Goal: Task Accomplishment & Management: Manage account settings

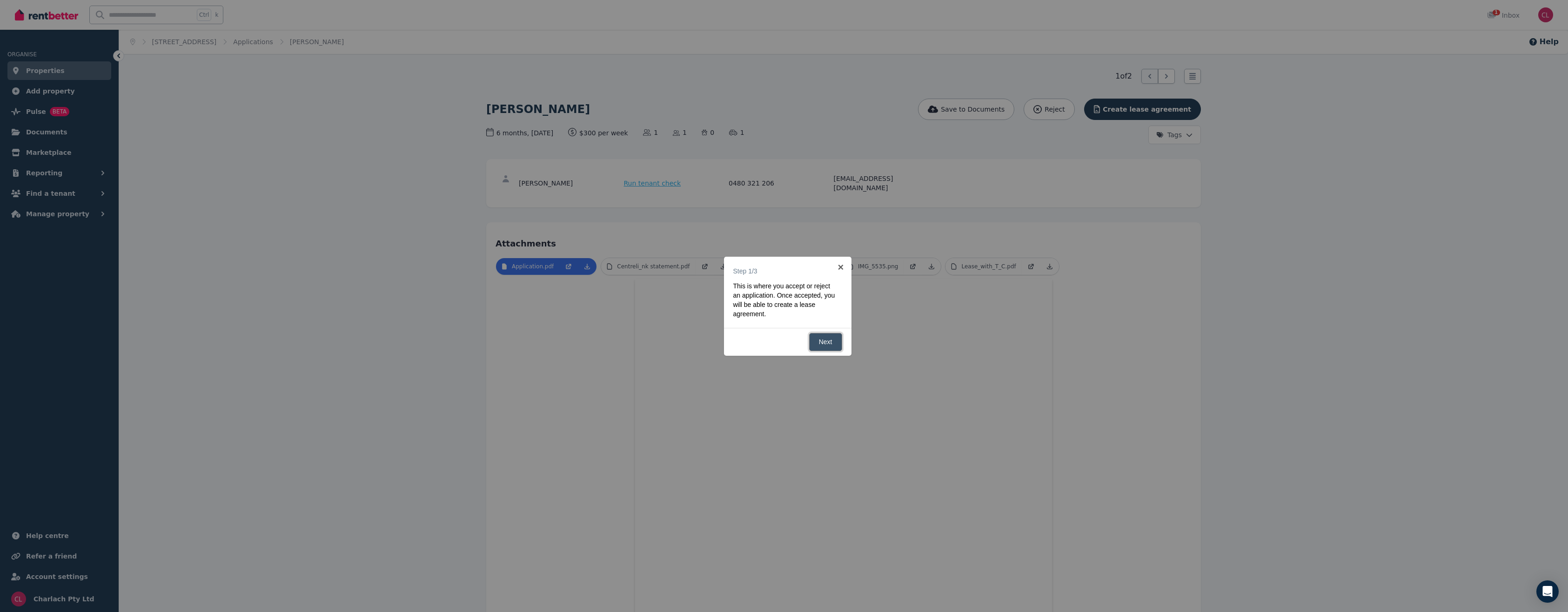
click at [830, 338] on link "Next" at bounding box center [826, 342] width 33 height 18
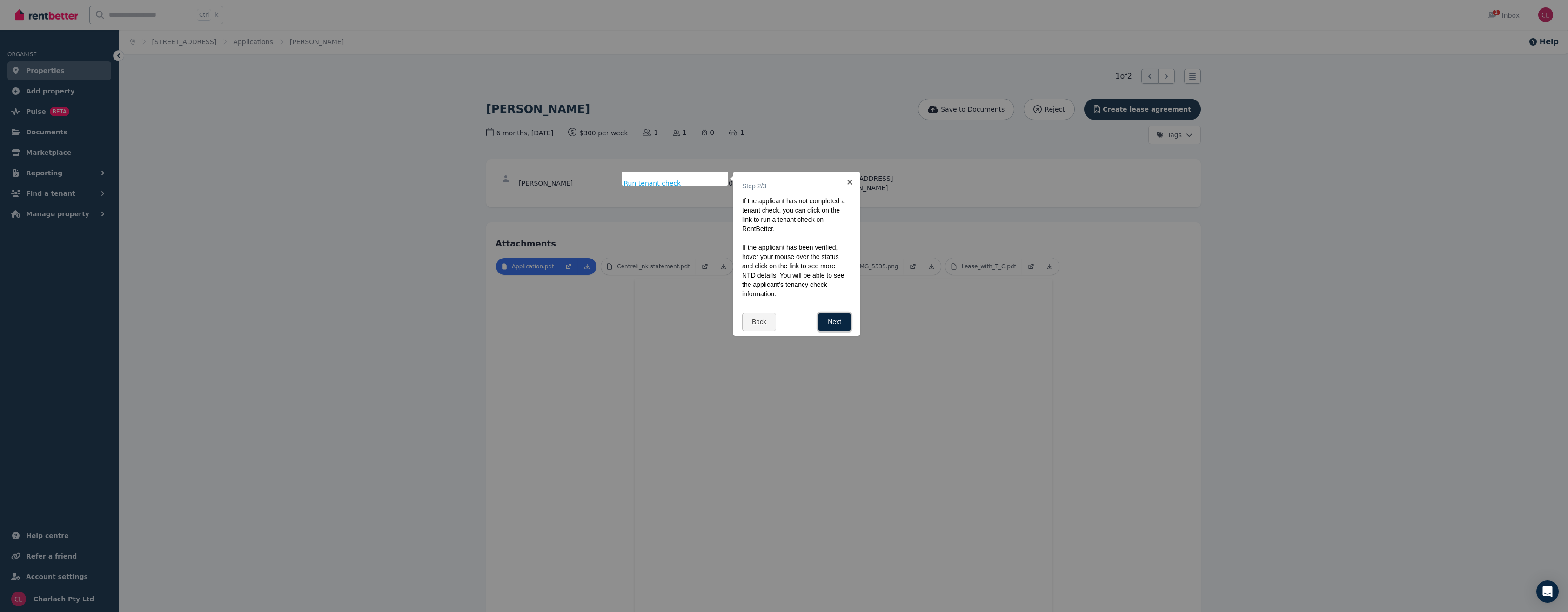
click at [846, 327] on link "Next" at bounding box center [835, 322] width 33 height 18
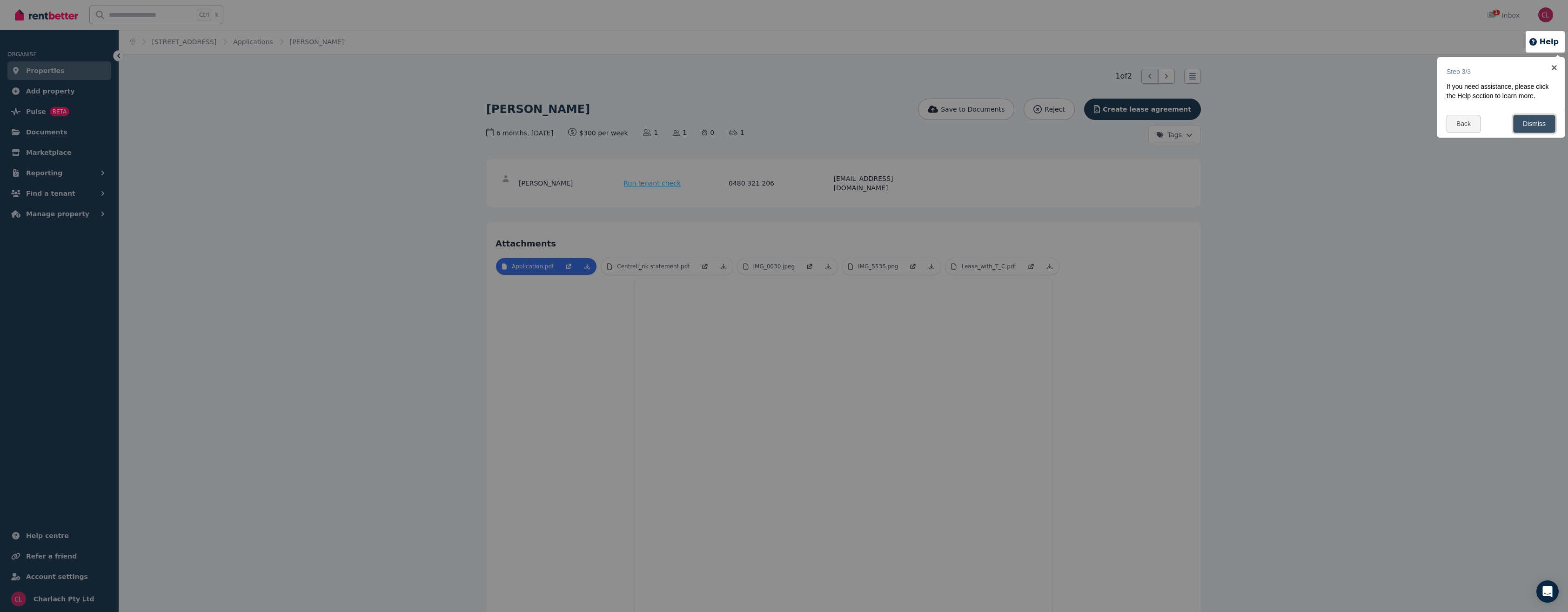
click at [1530, 117] on link "Dismiss" at bounding box center [1534, 124] width 42 height 18
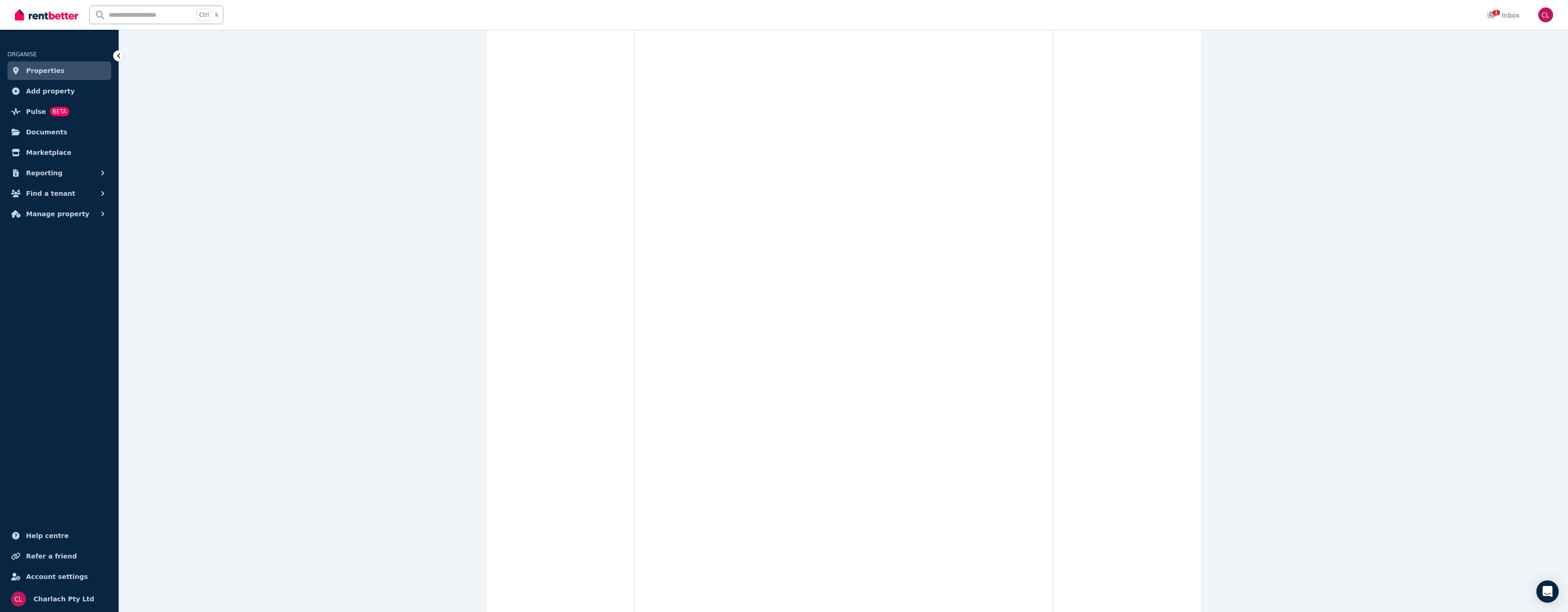
scroll to position [2402, 0]
click at [58, 65] on link "Properties" at bounding box center [59, 71] width 104 height 19
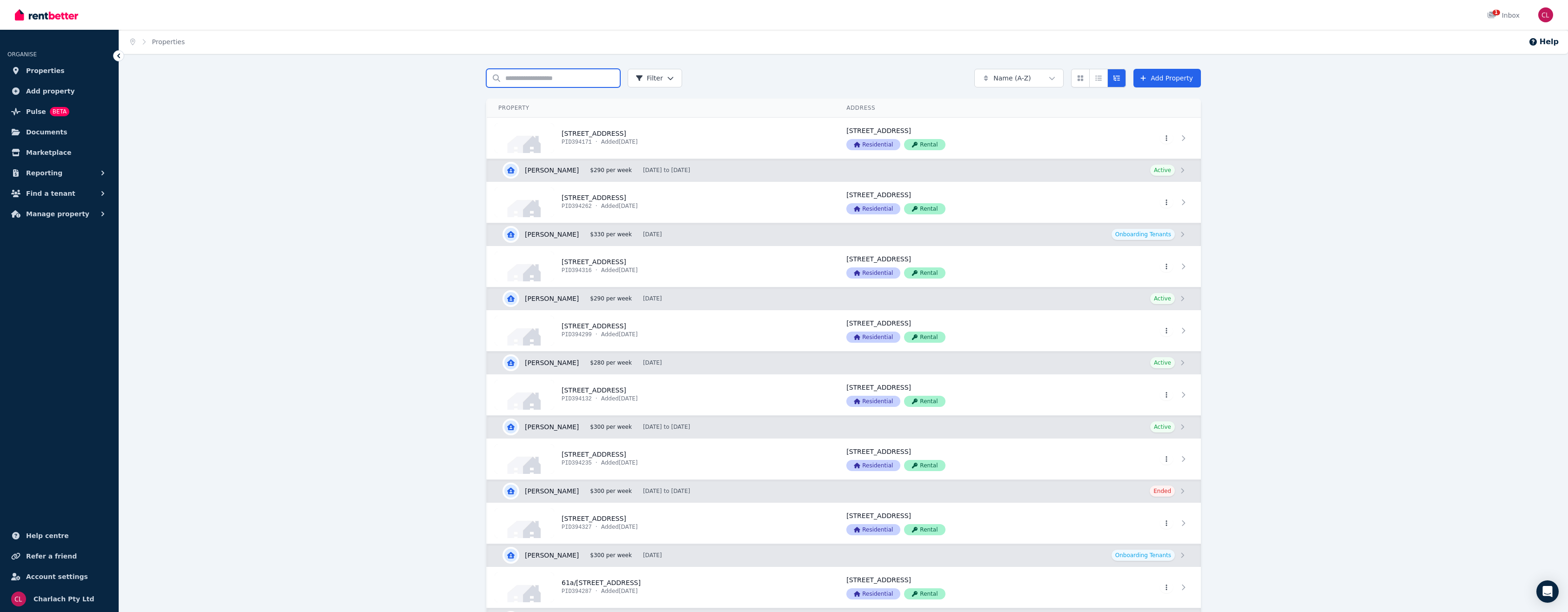
click at [547, 80] on input "Search properties" at bounding box center [553, 78] width 134 height 19
click at [622, 518] on link "View property details" at bounding box center [661, 523] width 348 height 41
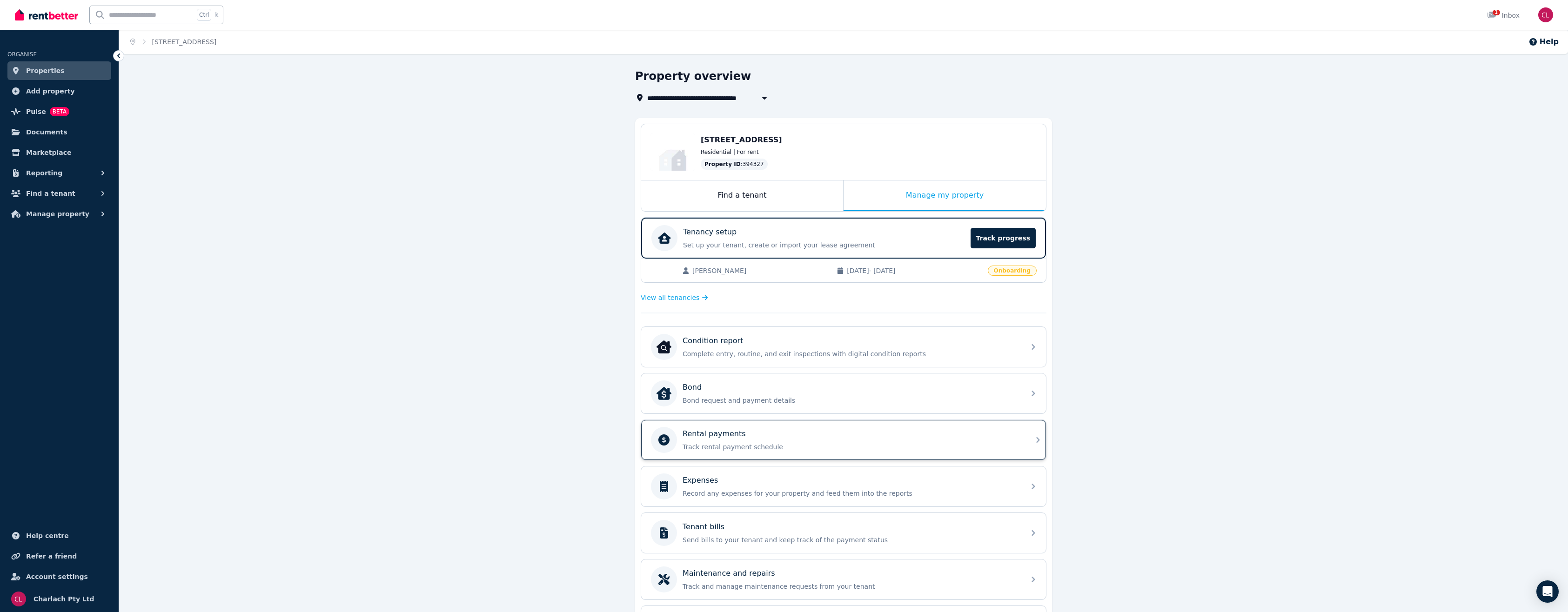
click at [750, 443] on p "Track rental payment schedule" at bounding box center [851, 447] width 337 height 9
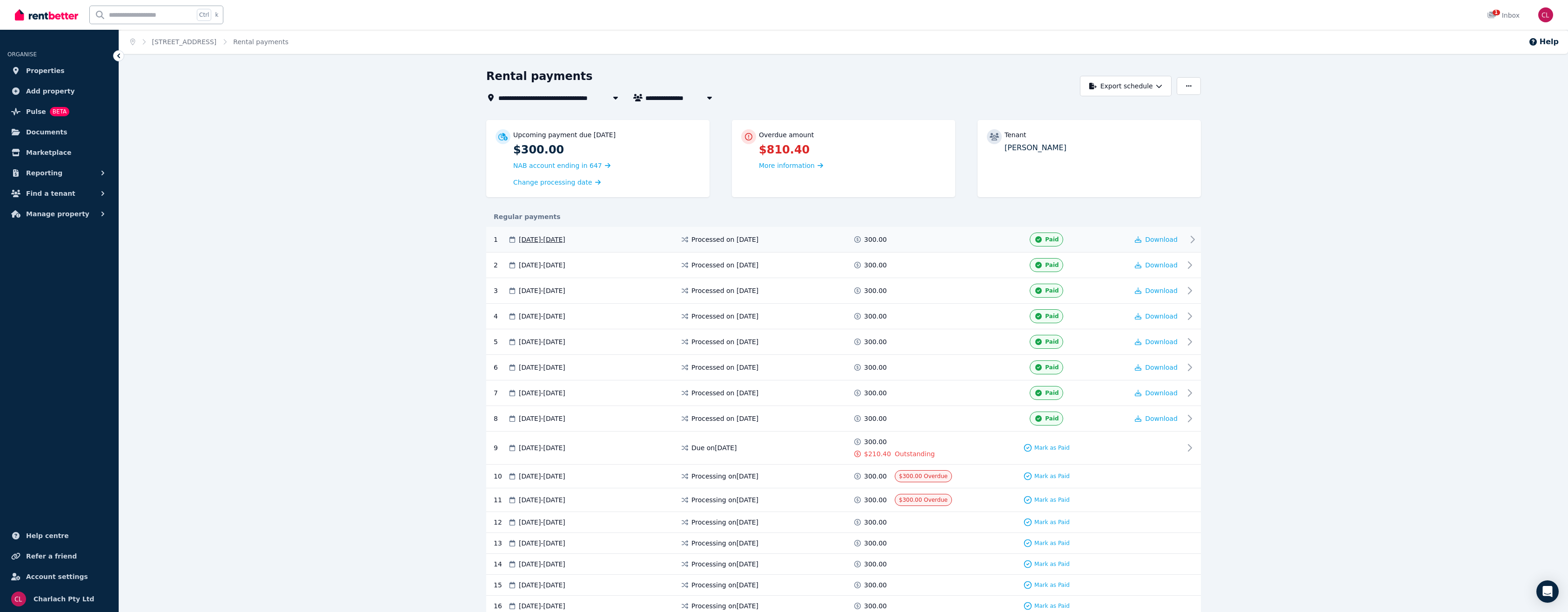
click at [1172, 231] on div "1 23 Jun 2025 - 29 Jun 2025 Processed on 23 July 2025 300.00 Paid Download" at bounding box center [843, 240] width 715 height 26
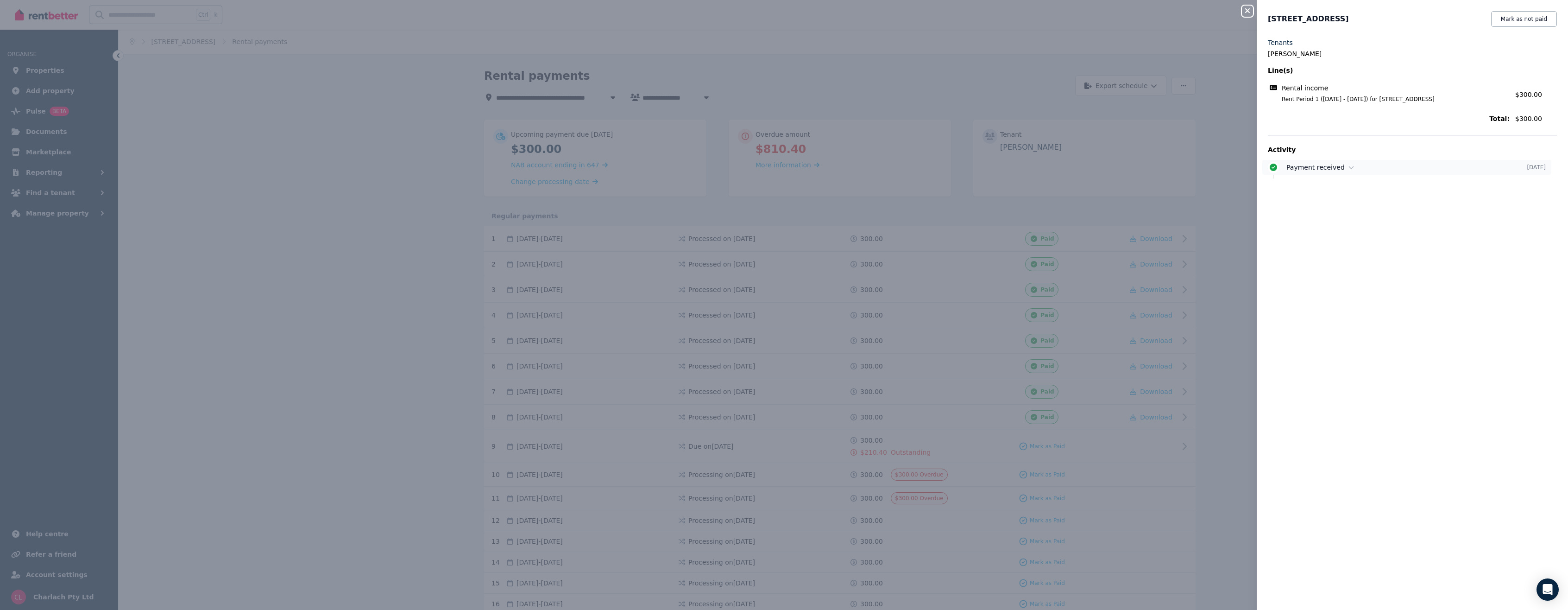
click at [1337, 167] on span "Payment received" at bounding box center [1315, 168] width 58 height 8
click at [1327, 223] on div "Tenants Shaun Swanbrough Line(s) Rental income Rent Period 1 (23/06/2025 - 29/0…" at bounding box center [1412, 318] width 311 height 561
click at [1233, 194] on div "Close panel 58/4406 Pacific Hwy, Twelve Mile Creek Mark as not paid Tenants Sha…" at bounding box center [784, 305] width 1568 height 610
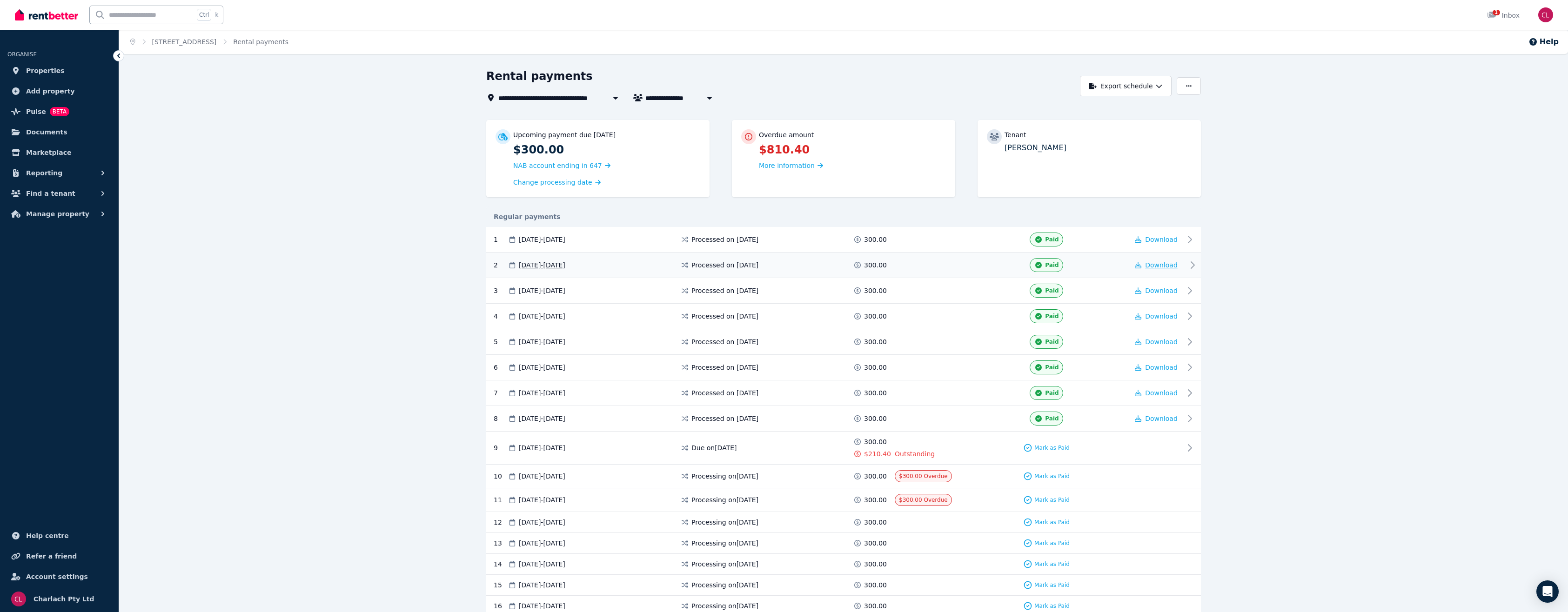
click at [1163, 261] on span "Download" at bounding box center [1161, 265] width 33 height 8
click at [524, 93] on span "[STREET_ADDRESS]" at bounding box center [538, 98] width 78 height 11
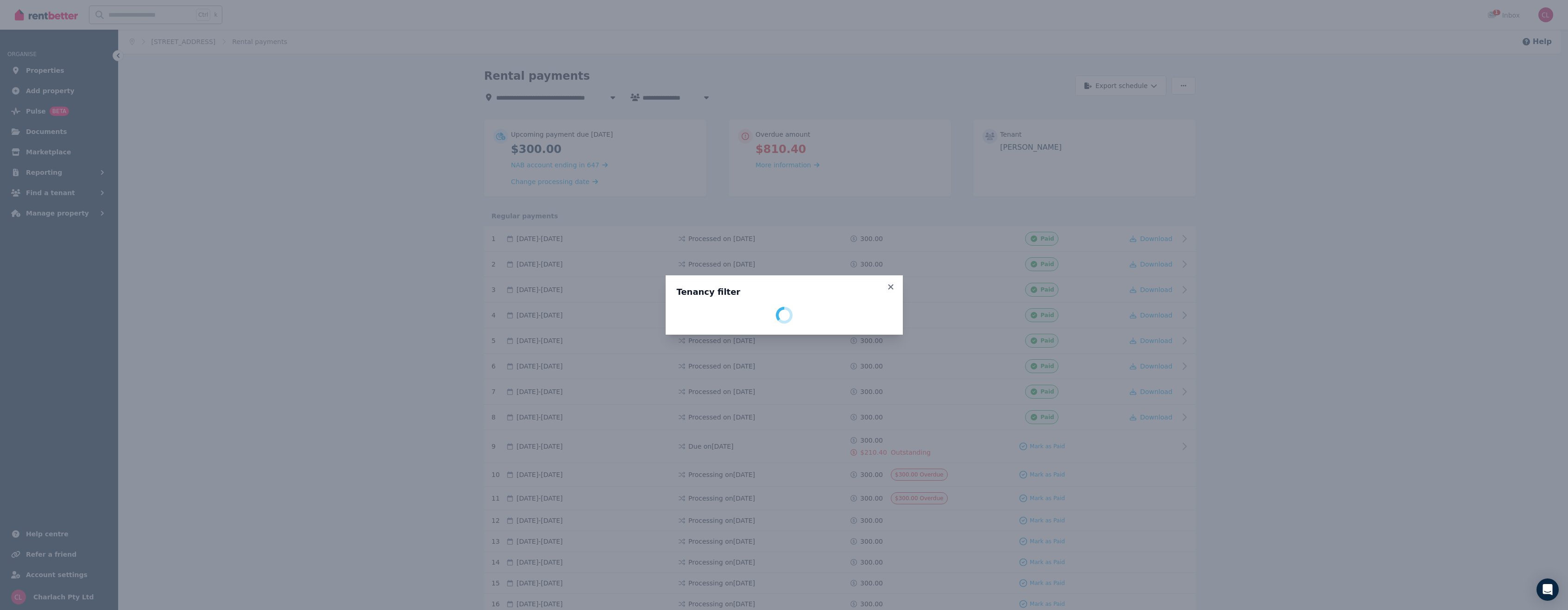
select select "**********"
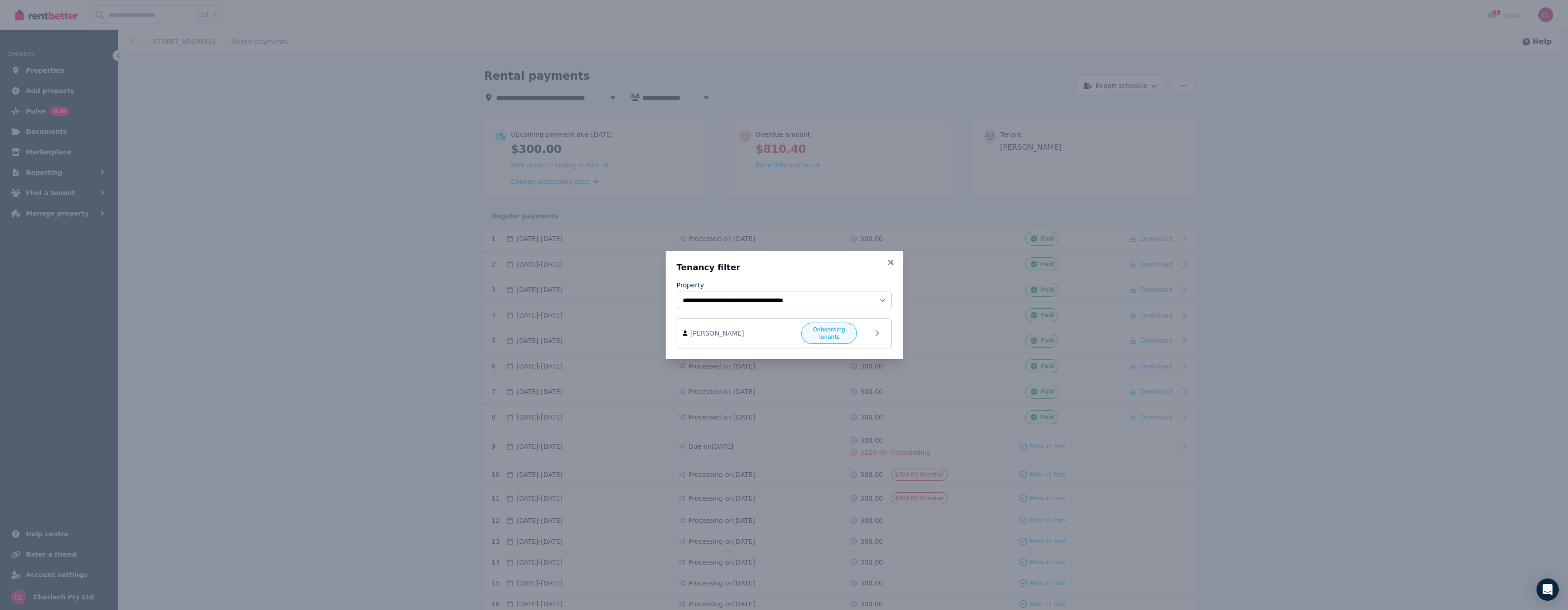
click at [890, 258] on div "**********" at bounding box center [784, 305] width 237 height 108
click at [888, 264] on icon at bounding box center [890, 262] width 9 height 8
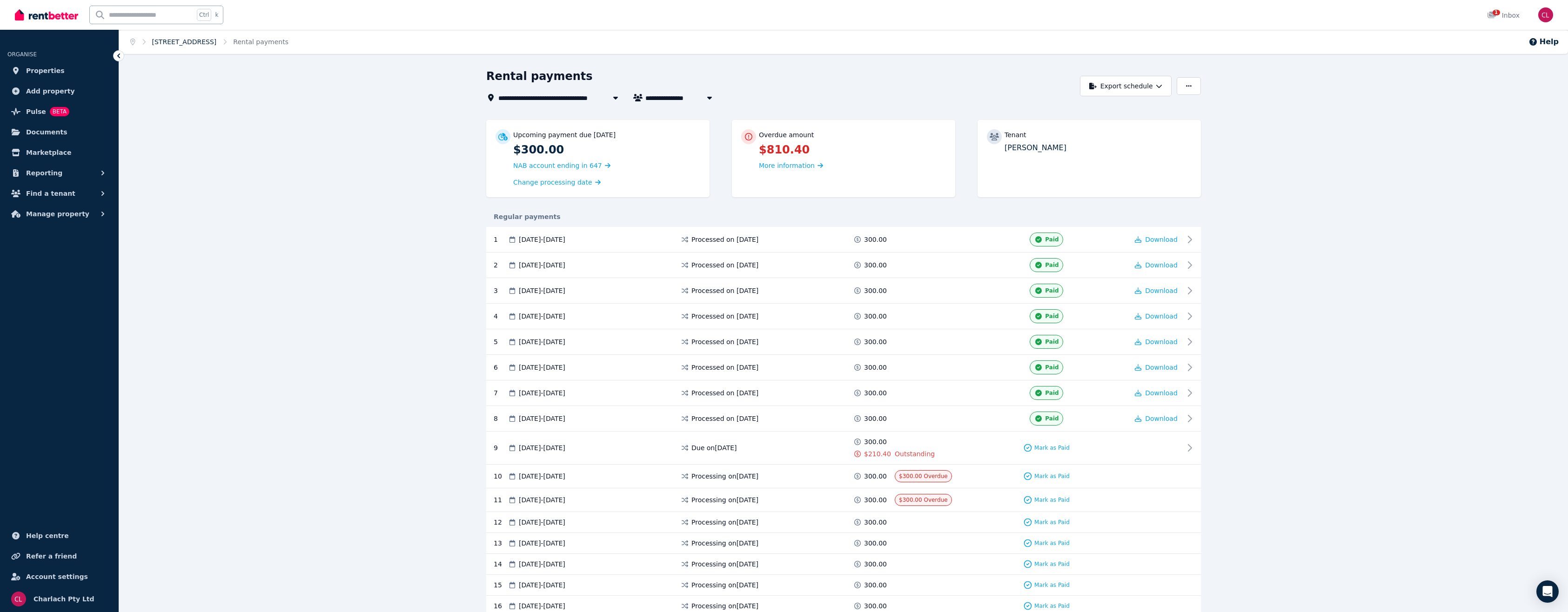
click at [212, 44] on link "[STREET_ADDRESS]" at bounding box center [184, 42] width 65 height 8
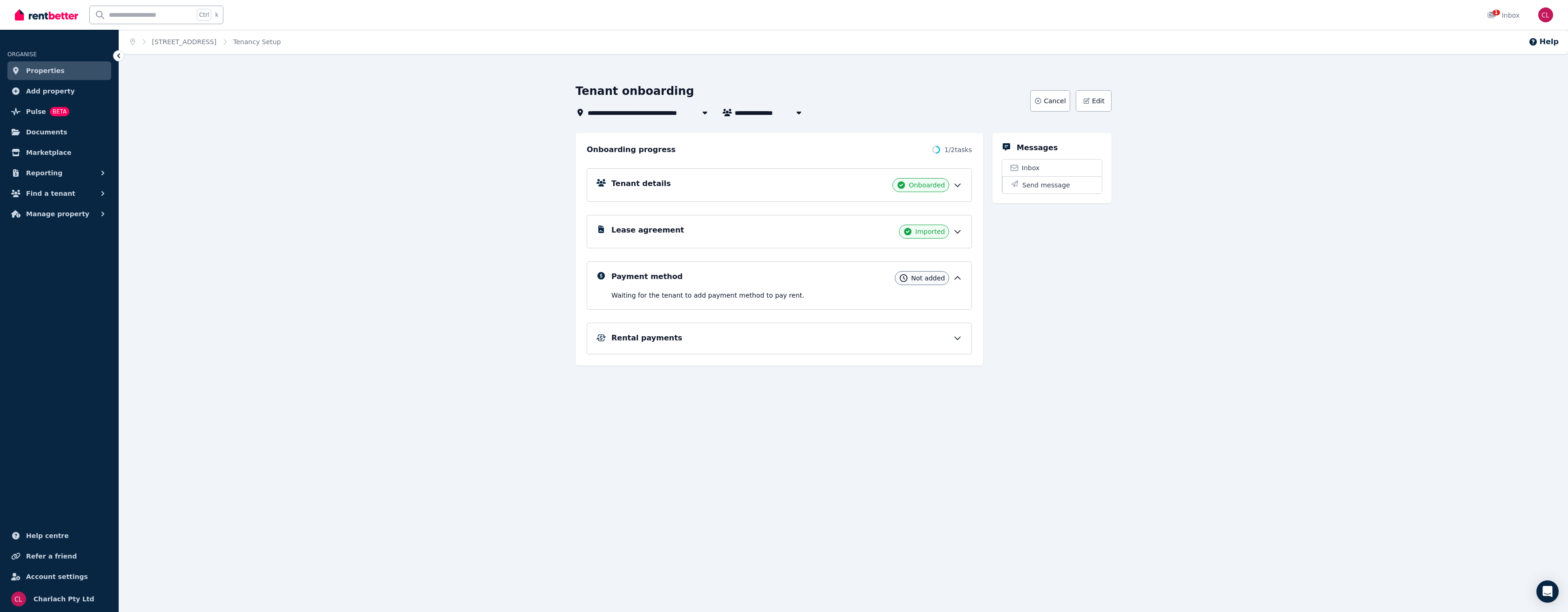
click at [956, 179] on div "Tenant details Onboarded" at bounding box center [787, 185] width 351 height 14
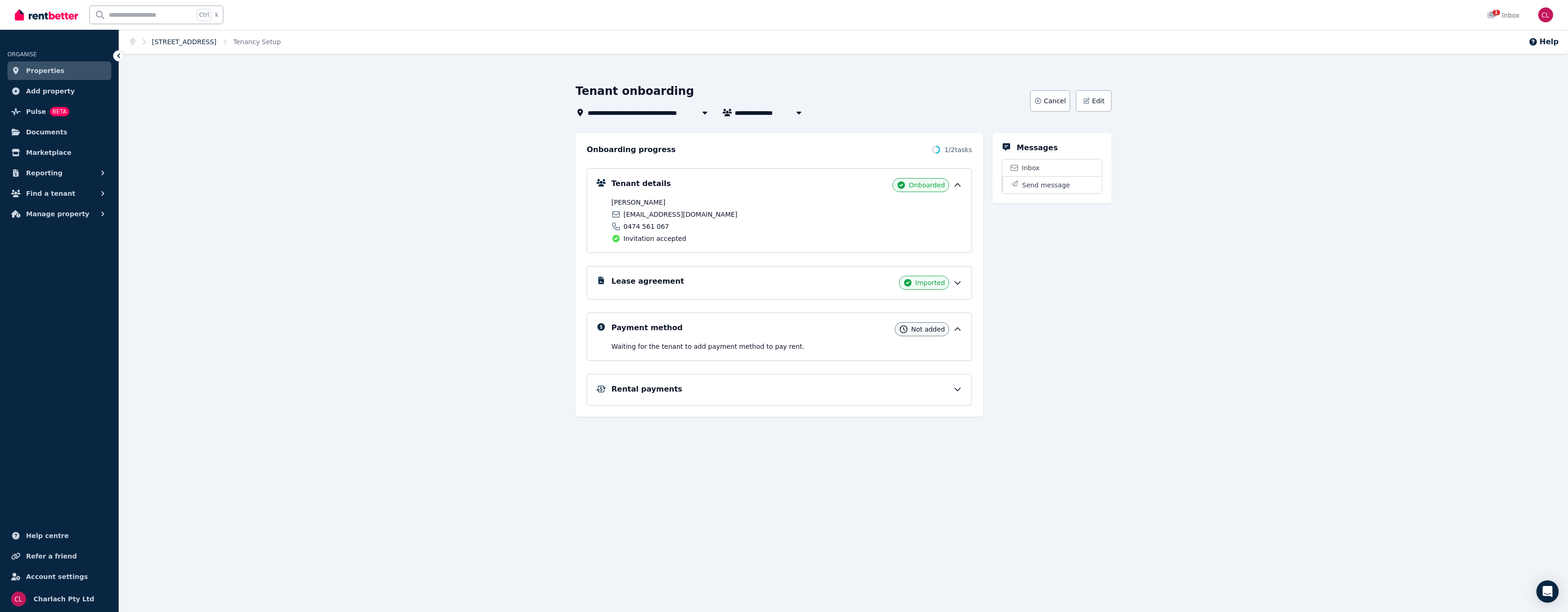
click at [217, 40] on link "[STREET_ADDRESS]" at bounding box center [184, 42] width 65 height 8
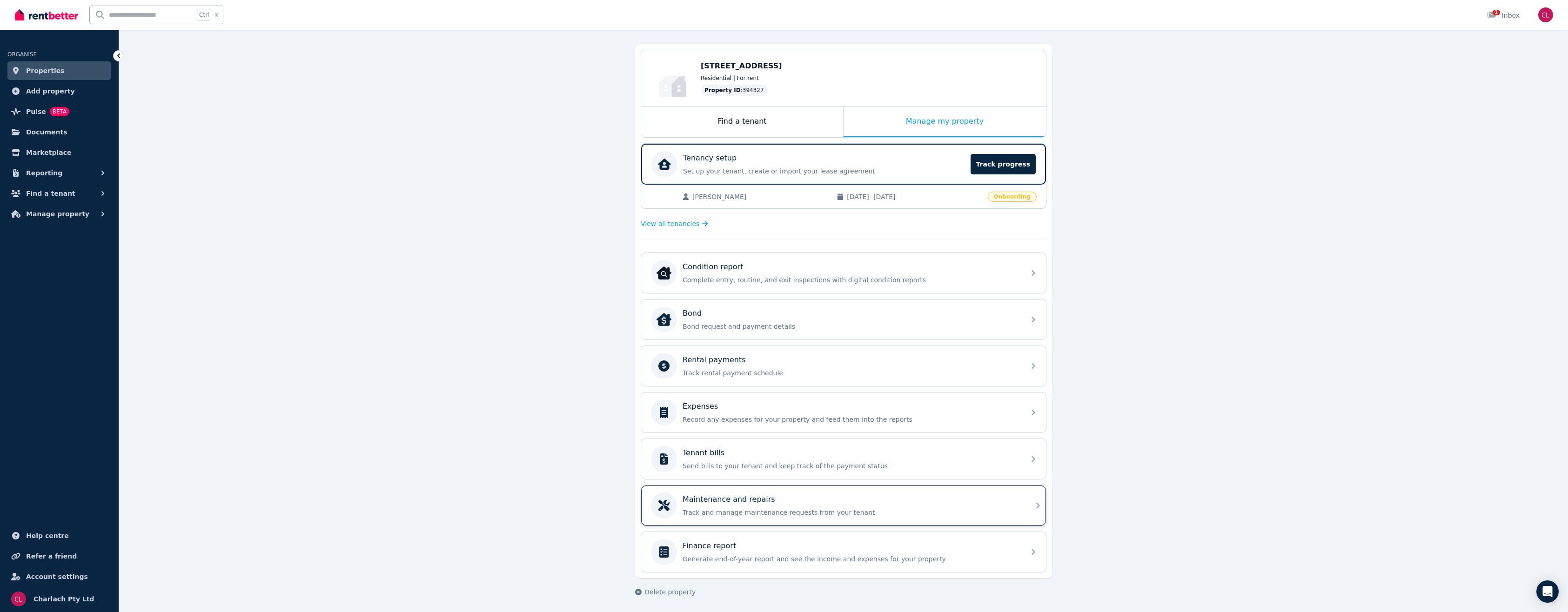
scroll to position [75, 0]
click at [531, 503] on div "**********" at bounding box center [843, 303] width 1449 height 618
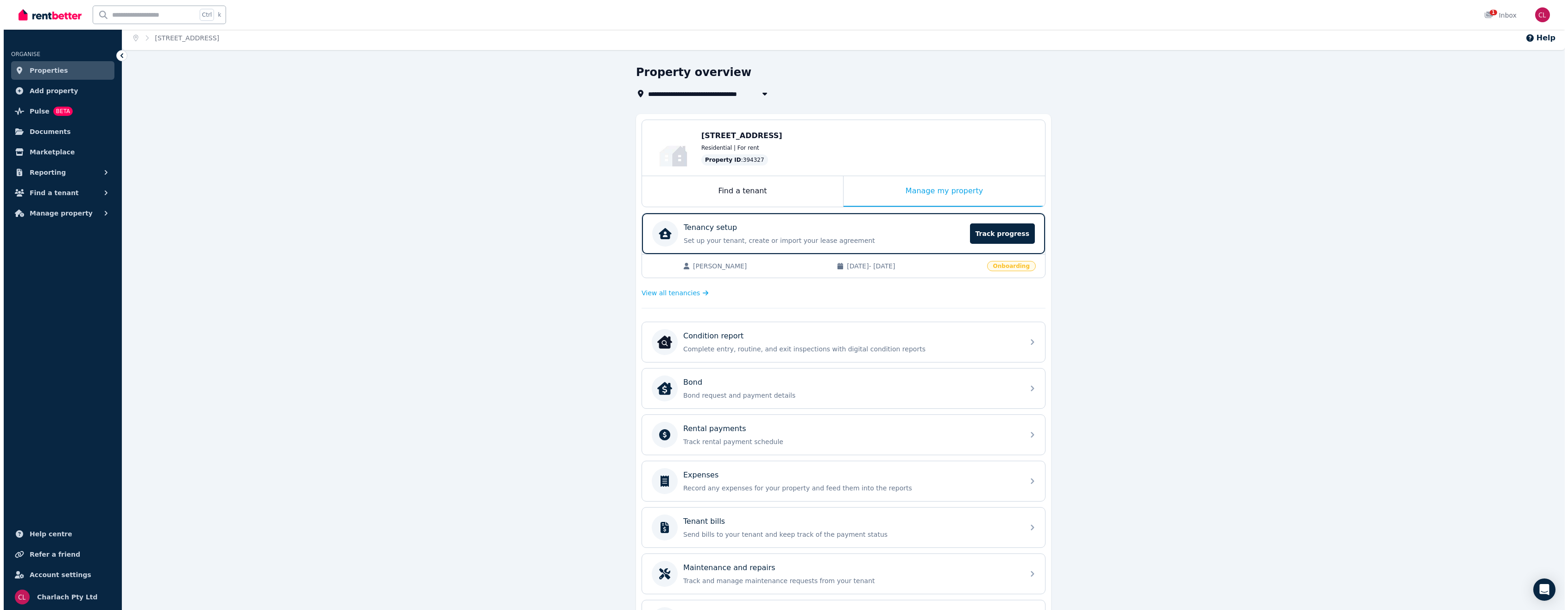
scroll to position [0, 0]
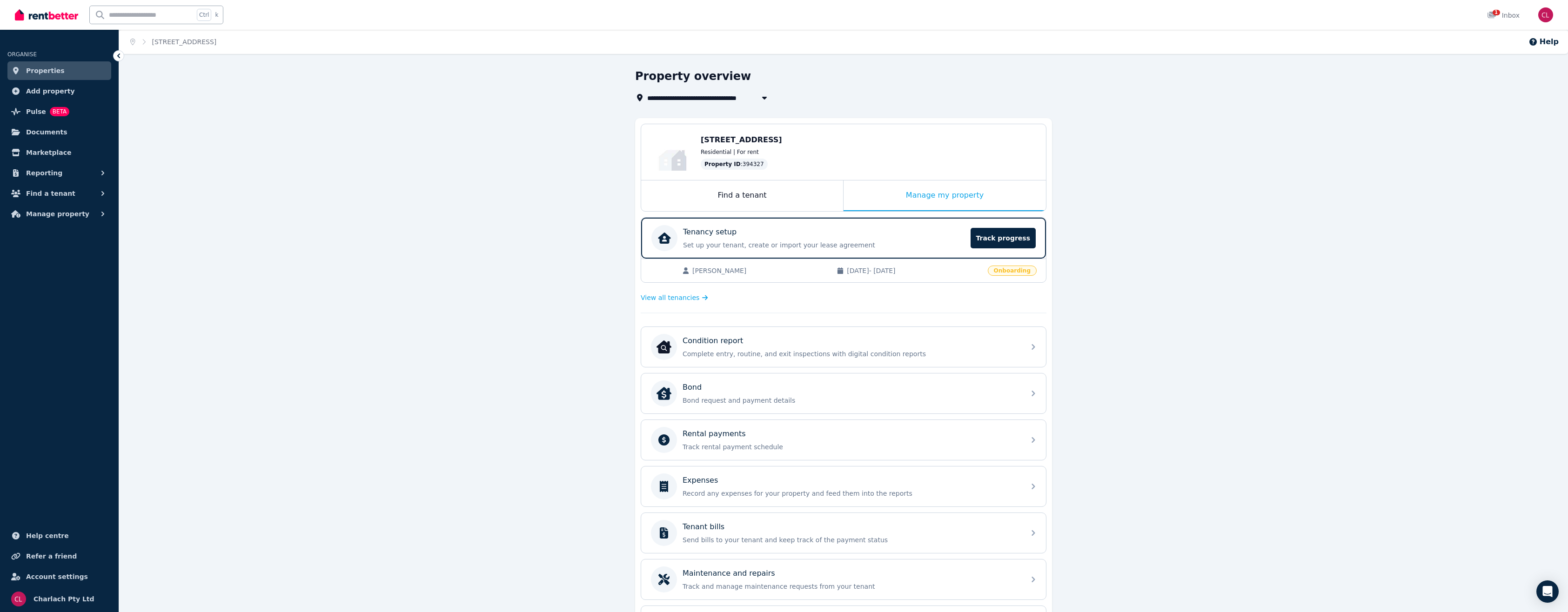
click at [749, 271] on span "[PERSON_NAME]" at bounding box center [760, 271] width 135 height 9
click at [740, 254] on div "Tenancy setup Set up your tenant, create or import your lease agreement Track p…" at bounding box center [843, 238] width 405 height 41
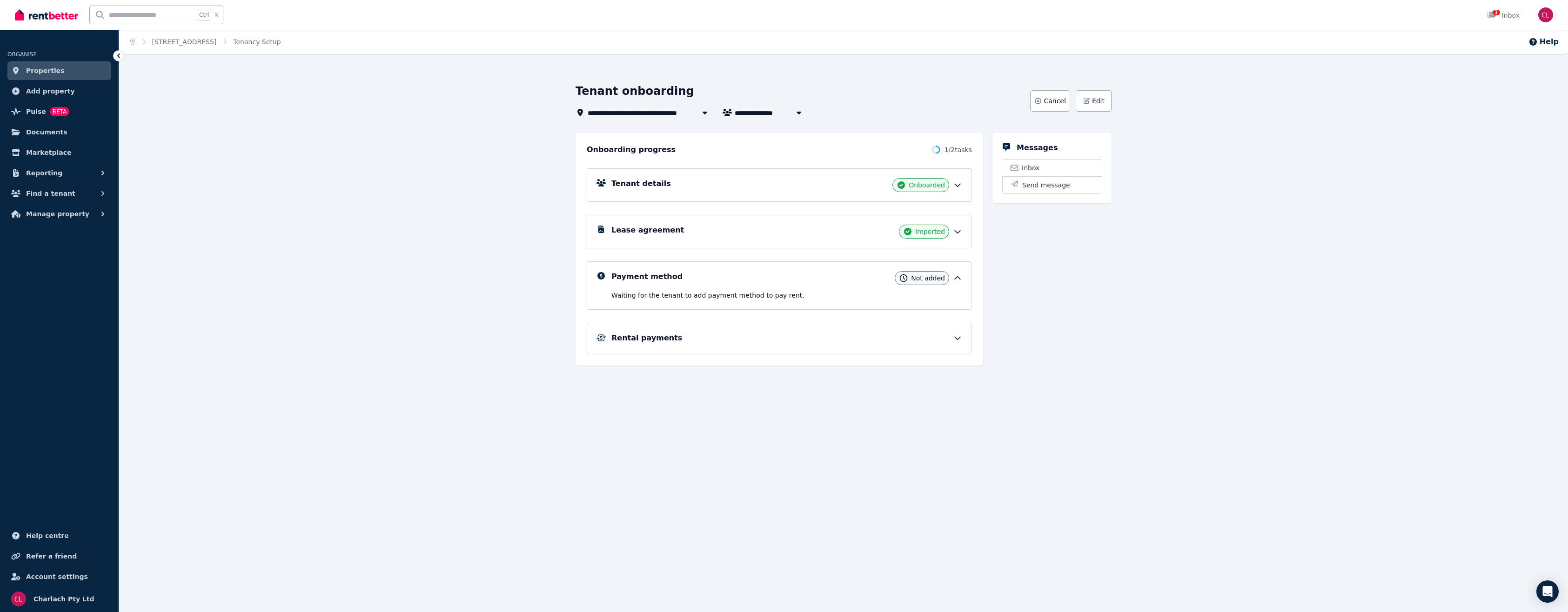
drag, startPoint x: 791, startPoint y: 114, endPoint x: 755, endPoint y: 115, distance: 36.0
click at [755, 115] on div "**********" at bounding box center [771, 112] width 73 height 11
click at [748, 106] on div "**********" at bounding box center [800, 100] width 449 height 35
click at [799, 110] on icon "button" at bounding box center [799, 112] width 9 height 8
type input "**********"
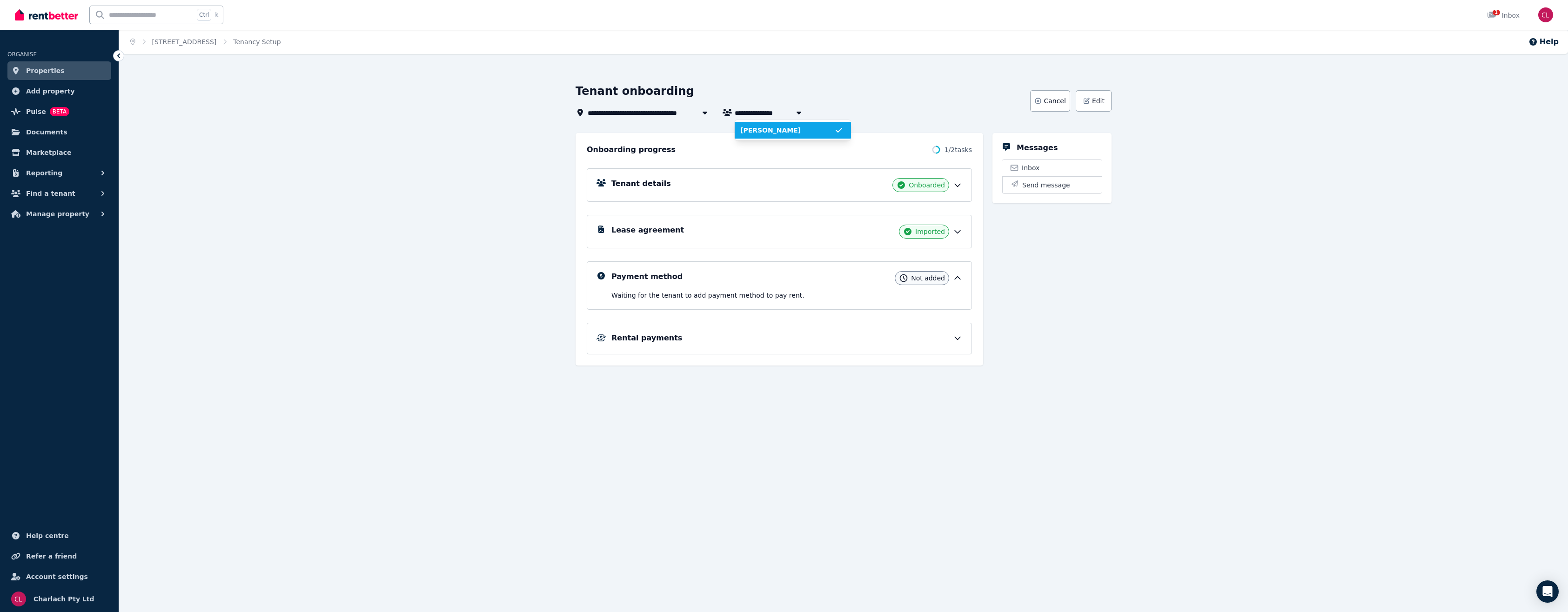
click at [783, 129] on span "[PERSON_NAME]" at bounding box center [787, 130] width 94 height 9
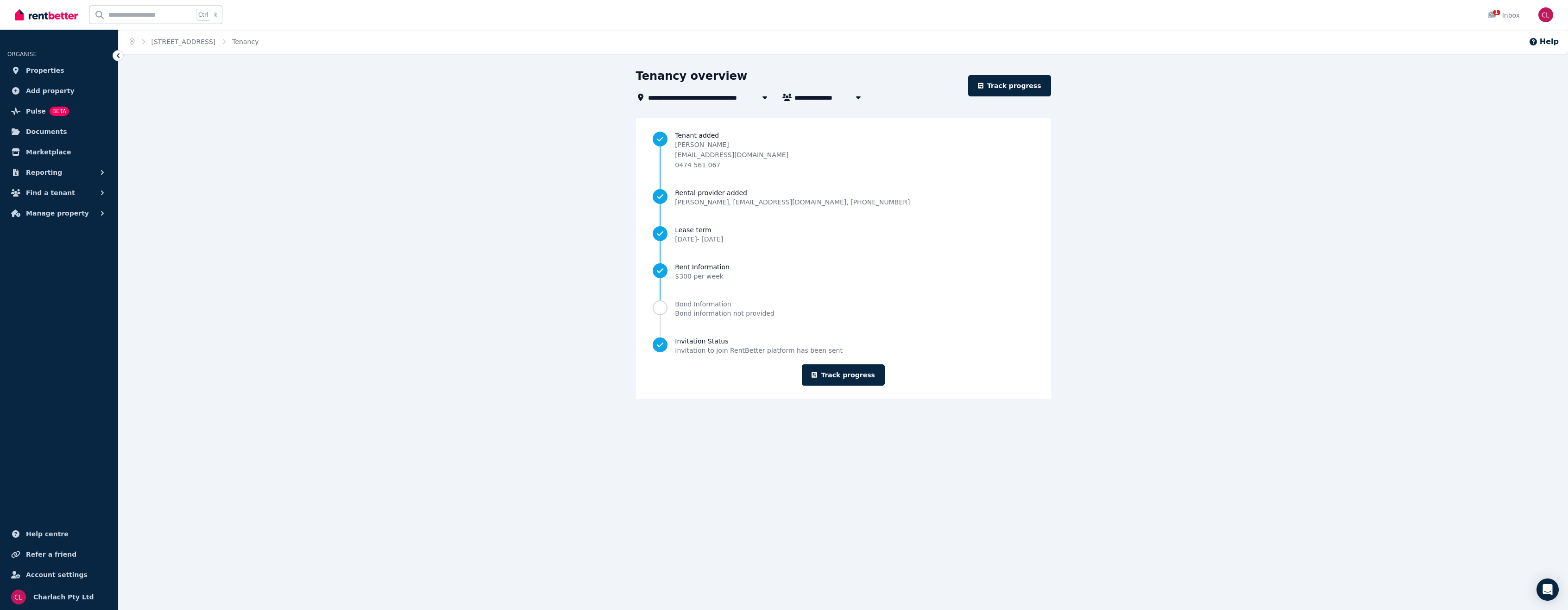
drag, startPoint x: 813, startPoint y: 96, endPoint x: 833, endPoint y: 100, distance: 20.4
click at [833, 100] on span "[PERSON_NAME]" at bounding box center [830, 98] width 71 height 11
type input "**********"
drag, startPoint x: 833, startPoint y: 100, endPoint x: 838, endPoint y: 113, distance: 13.9
drag, startPoint x: 838, startPoint y: 113, endPoint x: 1188, endPoint y: 175, distance: 355.4
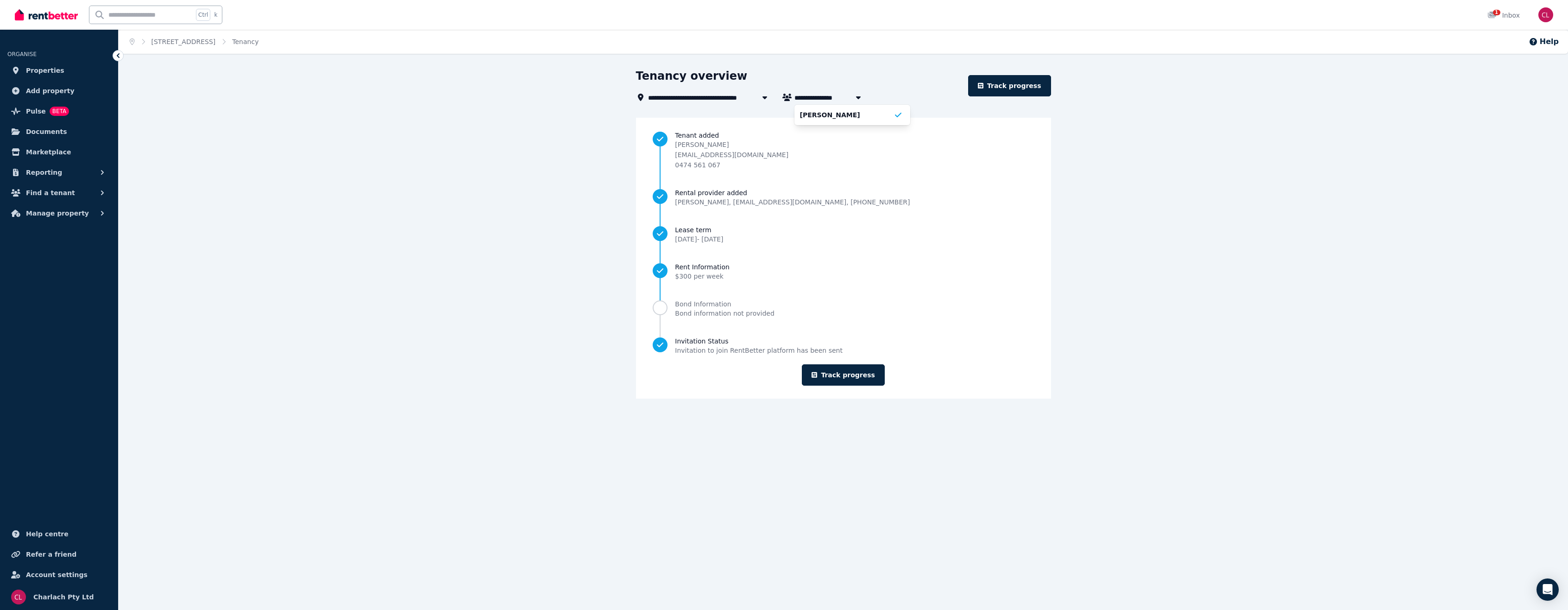
click at [1188, 175] on div "**********" at bounding box center [843, 242] width 1449 height 347
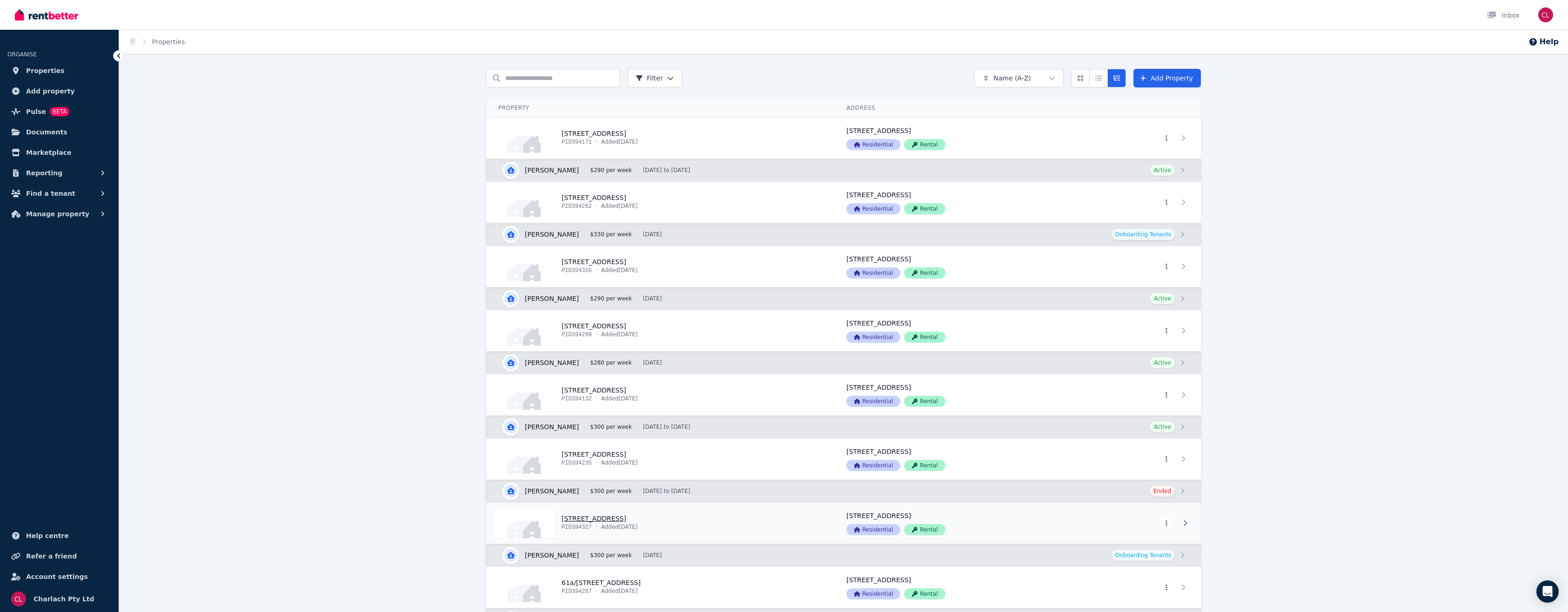
click at [621, 518] on link "View property details" at bounding box center [661, 523] width 348 height 41
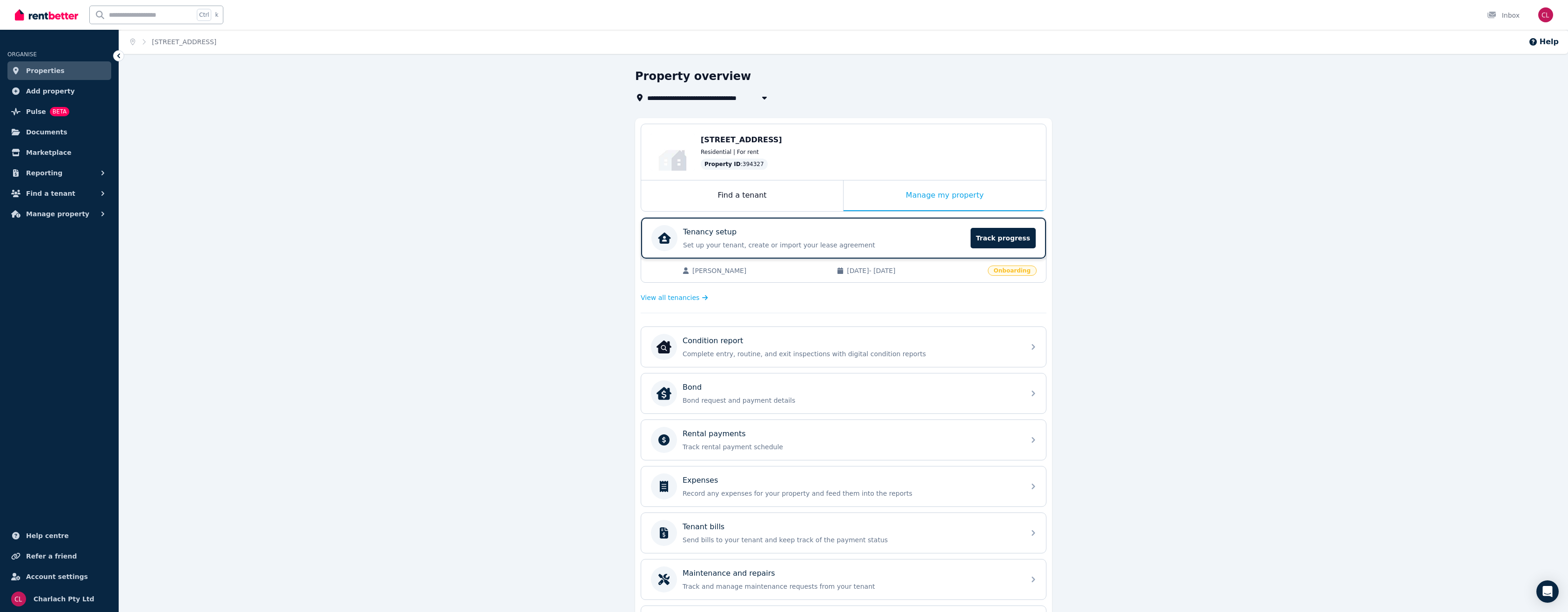
click at [755, 234] on div "Tenancy setup" at bounding box center [824, 232] width 282 height 11
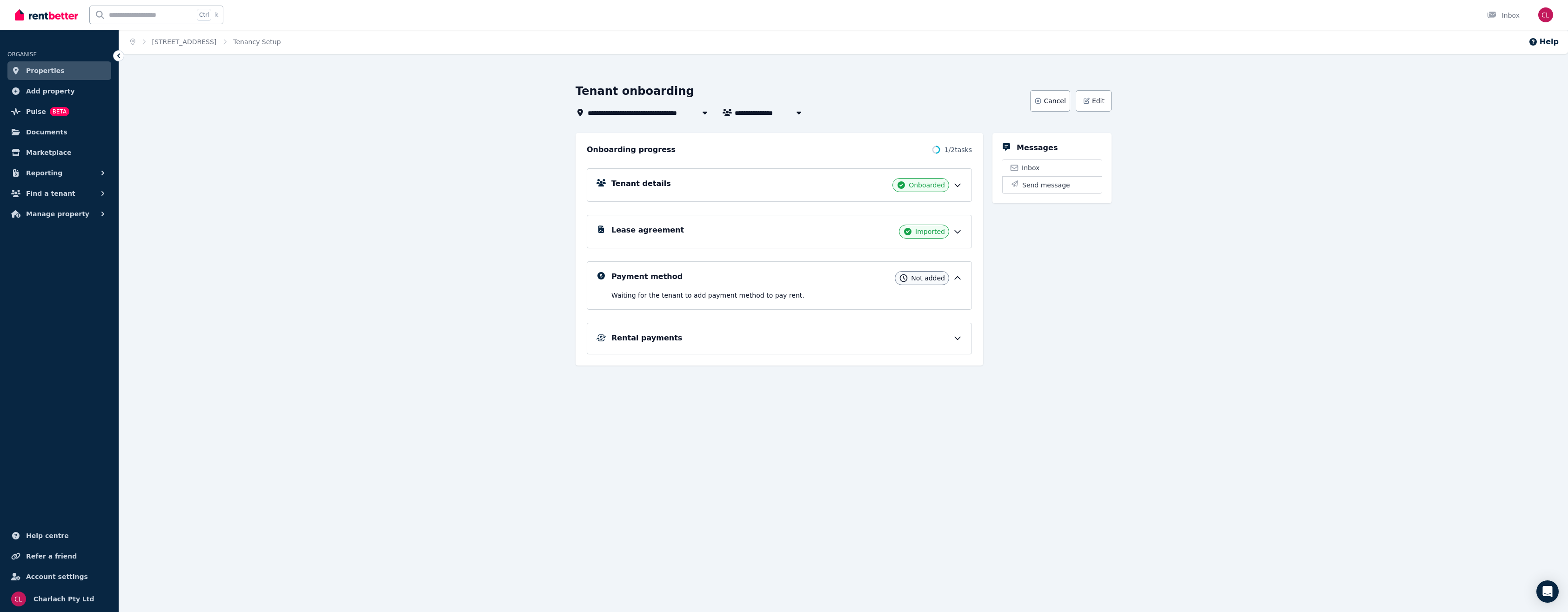
click at [944, 183] on span "Onboarded" at bounding box center [927, 185] width 36 height 9
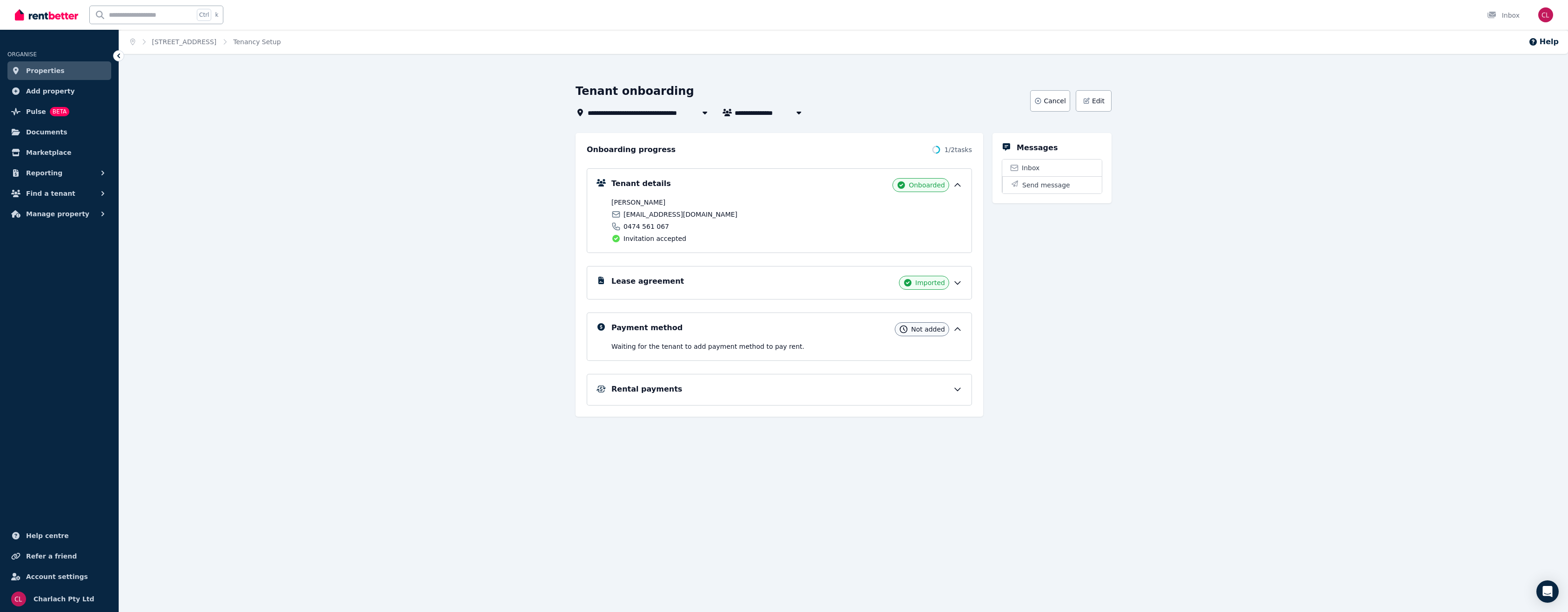
click at [658, 332] on h5 "Payment method" at bounding box center [647, 328] width 71 height 11
click at [954, 328] on icon at bounding box center [957, 330] width 6 height 3
click at [224, 35] on ol "Home [STREET_ADDRESS] Tenancy Setup" at bounding box center [206, 41] width 173 height 24
click at [225, 35] on ol "Home [STREET_ADDRESS] Tenancy Setup" at bounding box center [206, 41] width 173 height 24
drag, startPoint x: 225, startPoint y: 35, endPoint x: 195, endPoint y: 40, distance: 30.4
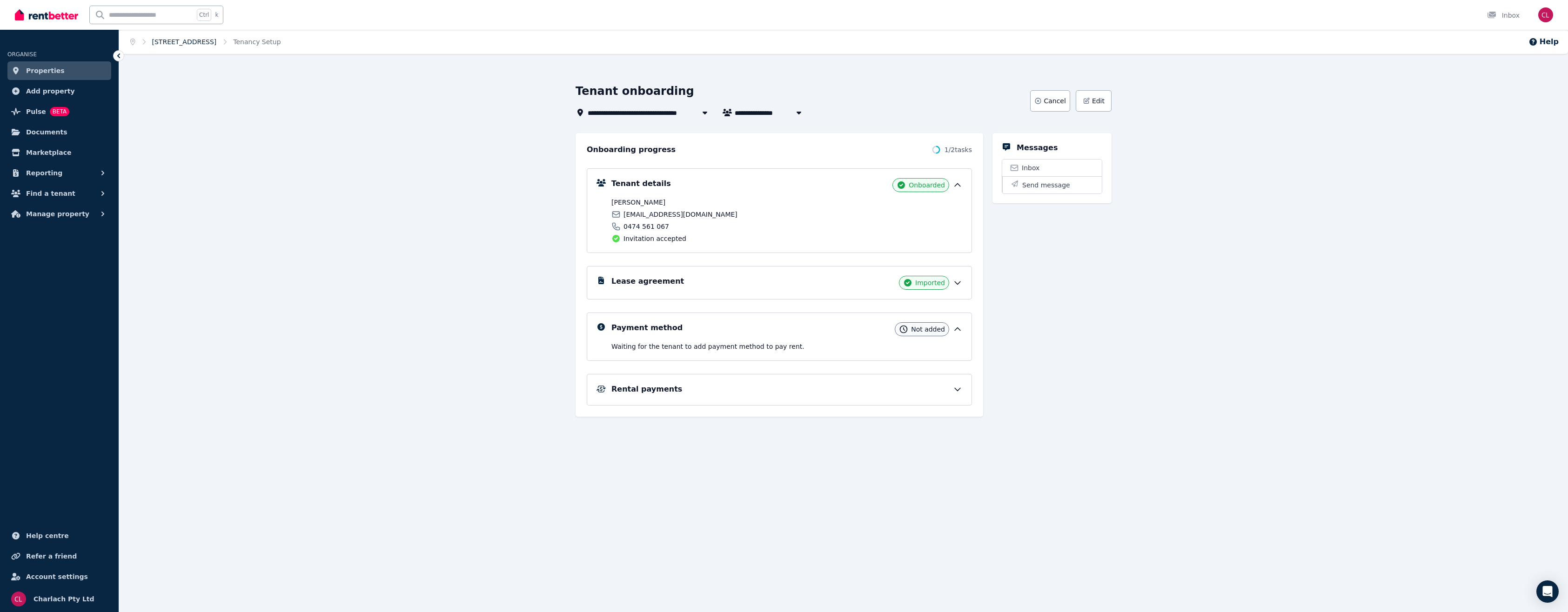
click at [194, 40] on link "[STREET_ADDRESS]" at bounding box center [184, 42] width 65 height 8
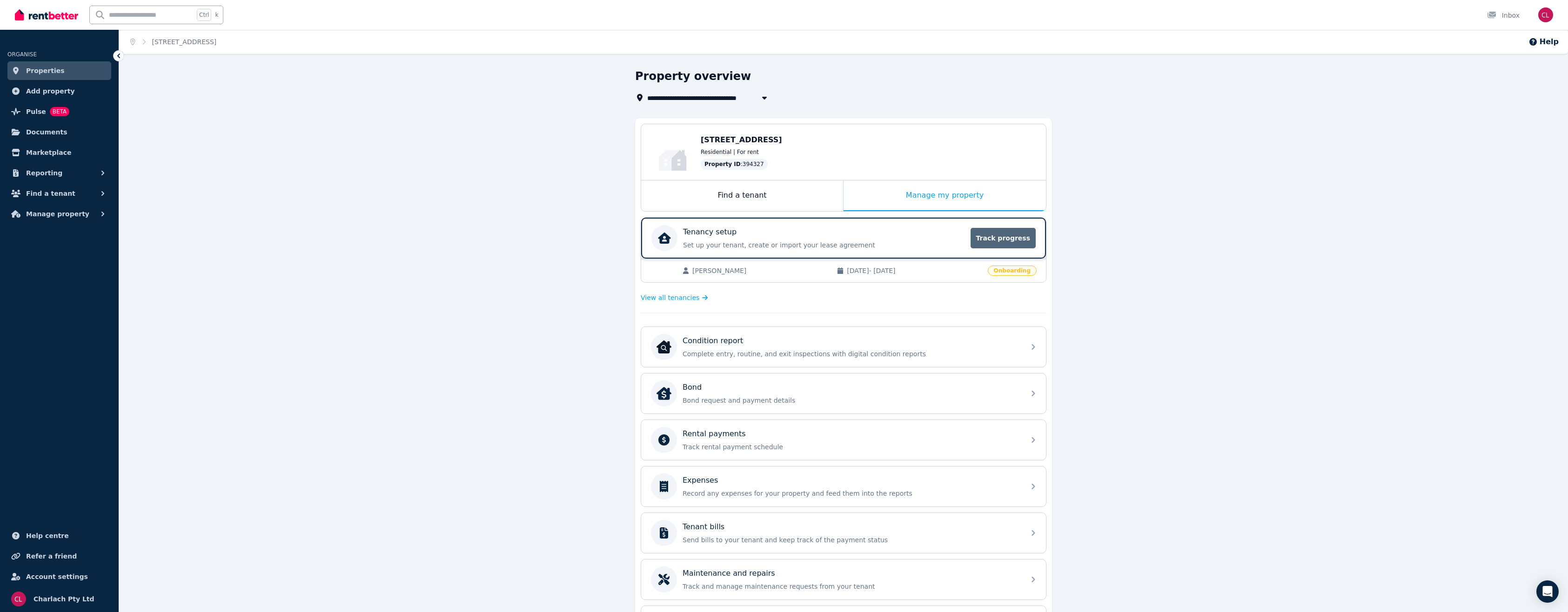
click at [996, 232] on span "Track progress" at bounding box center [1003, 238] width 65 height 21
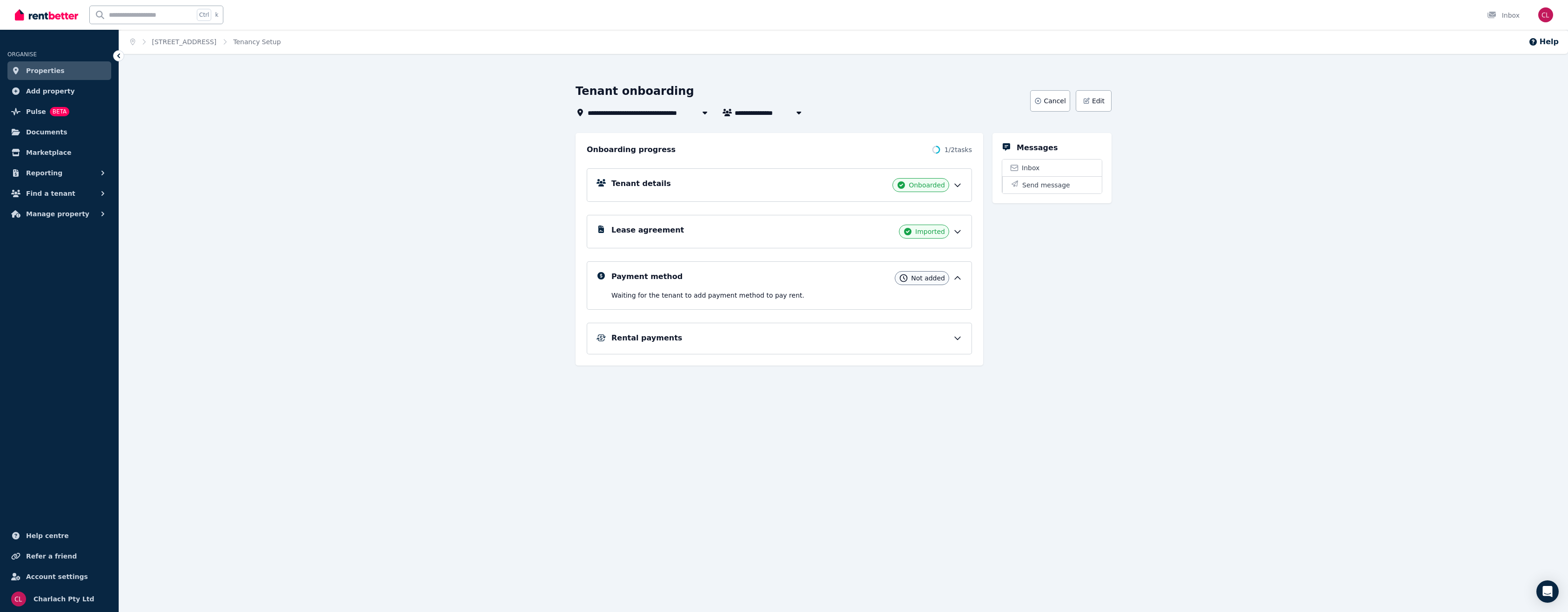
click at [958, 188] on icon at bounding box center [957, 185] width 9 height 9
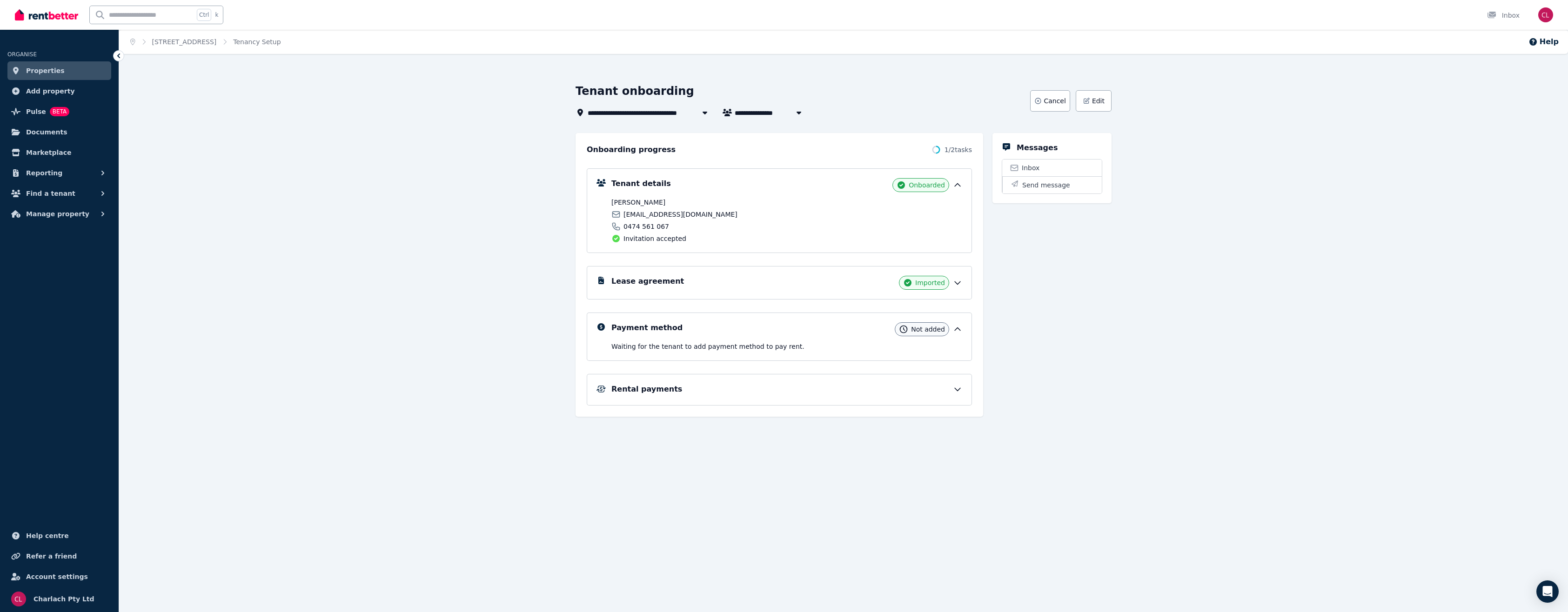
click at [917, 183] on span "Onboarded" at bounding box center [927, 185] width 36 height 9
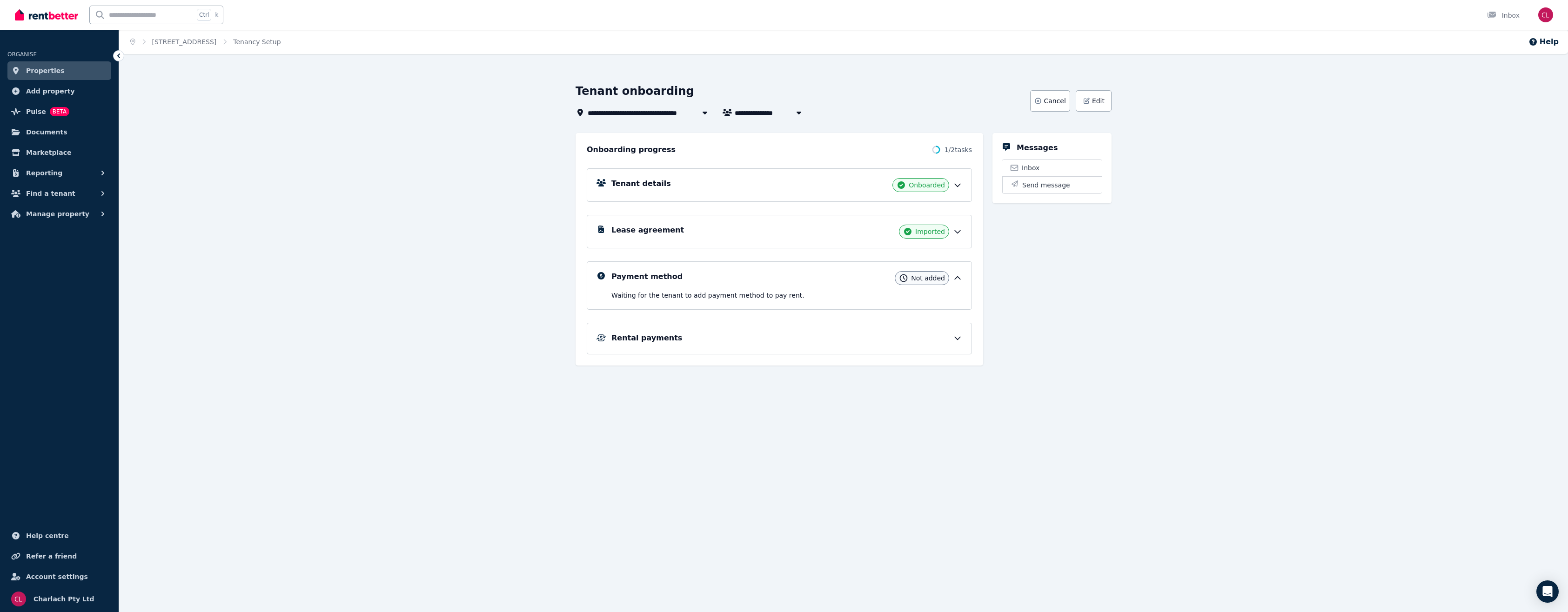
click at [917, 183] on span "Onboarded" at bounding box center [927, 185] width 36 height 9
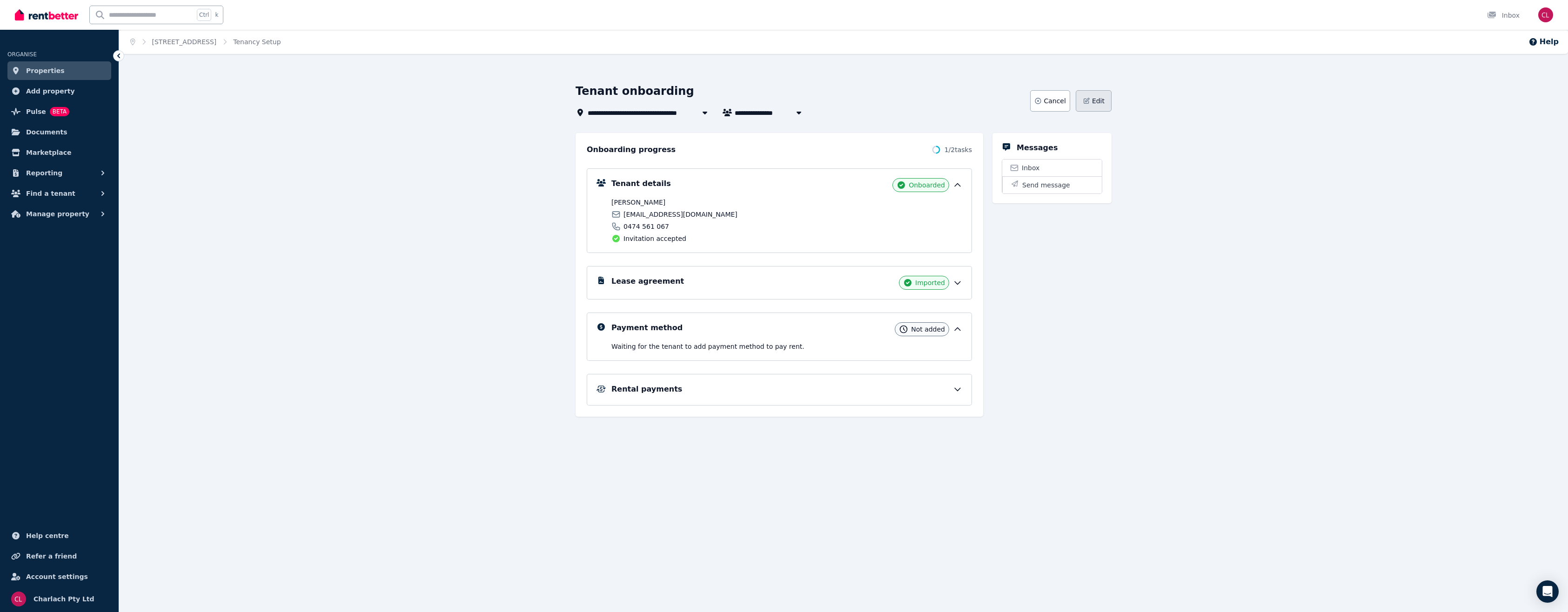
click at [1086, 99] on icon "button" at bounding box center [1086, 100] width 5 height 5
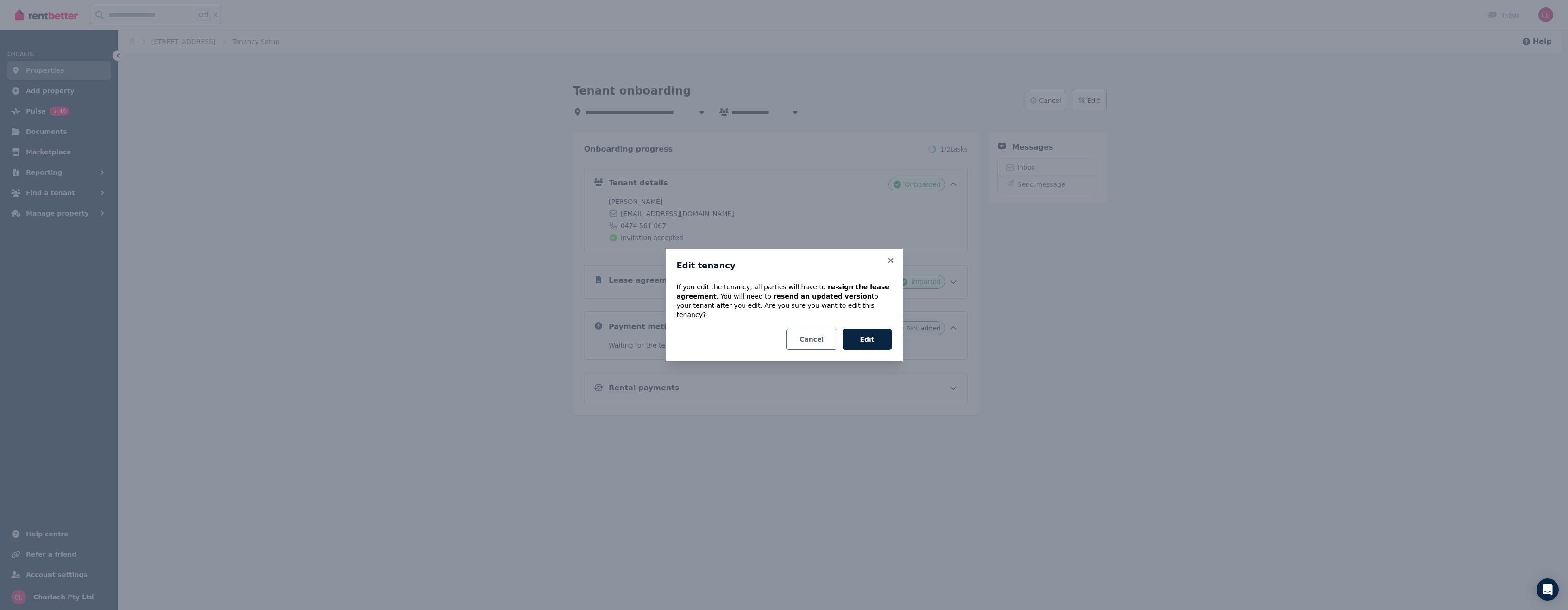
click at [816, 337] on button "Cancel" at bounding box center [812, 339] width 51 height 21
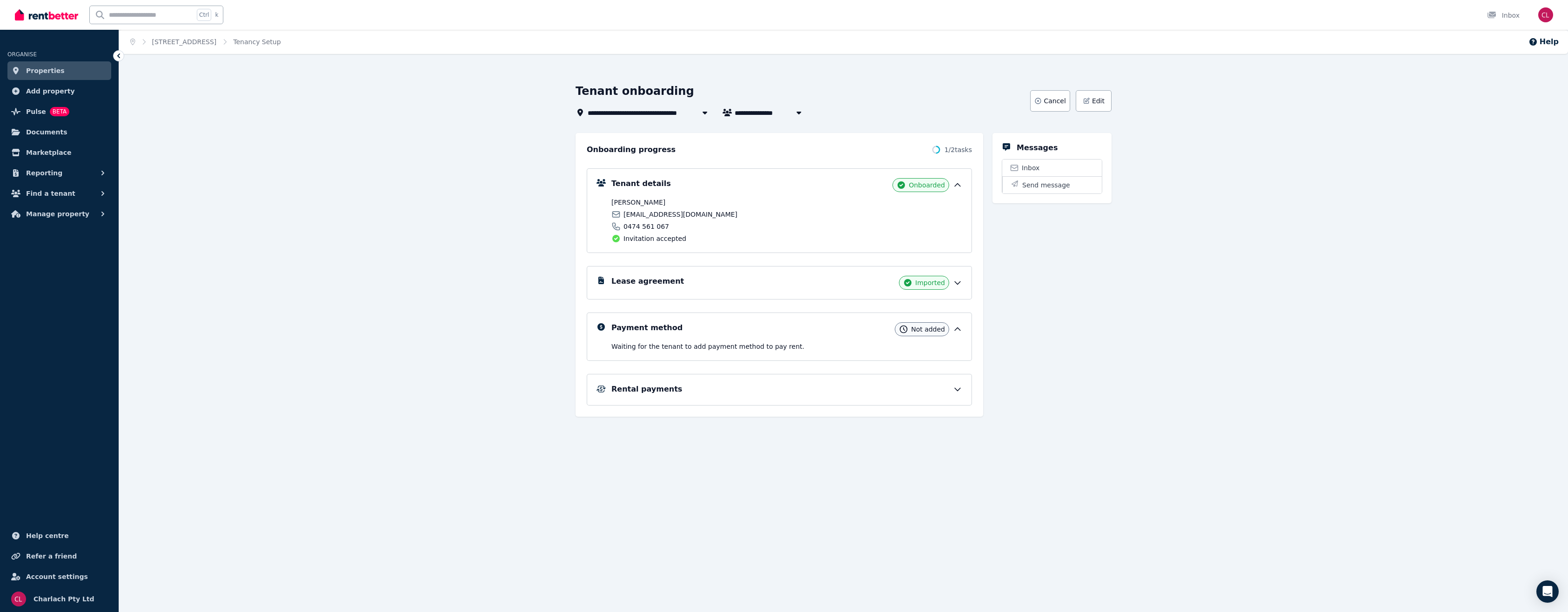
click at [956, 283] on icon at bounding box center [957, 283] width 6 height 3
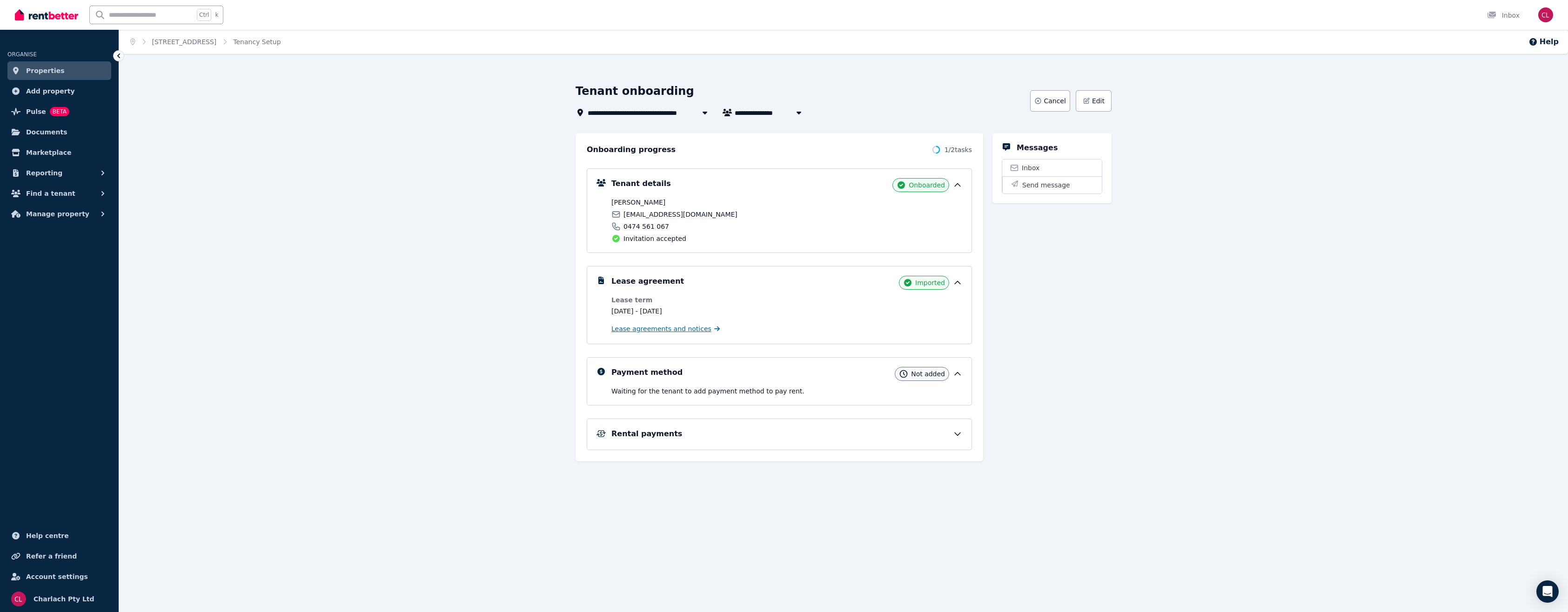
click at [659, 325] on span "Lease agreements and notices" at bounding box center [661, 328] width 100 height 9
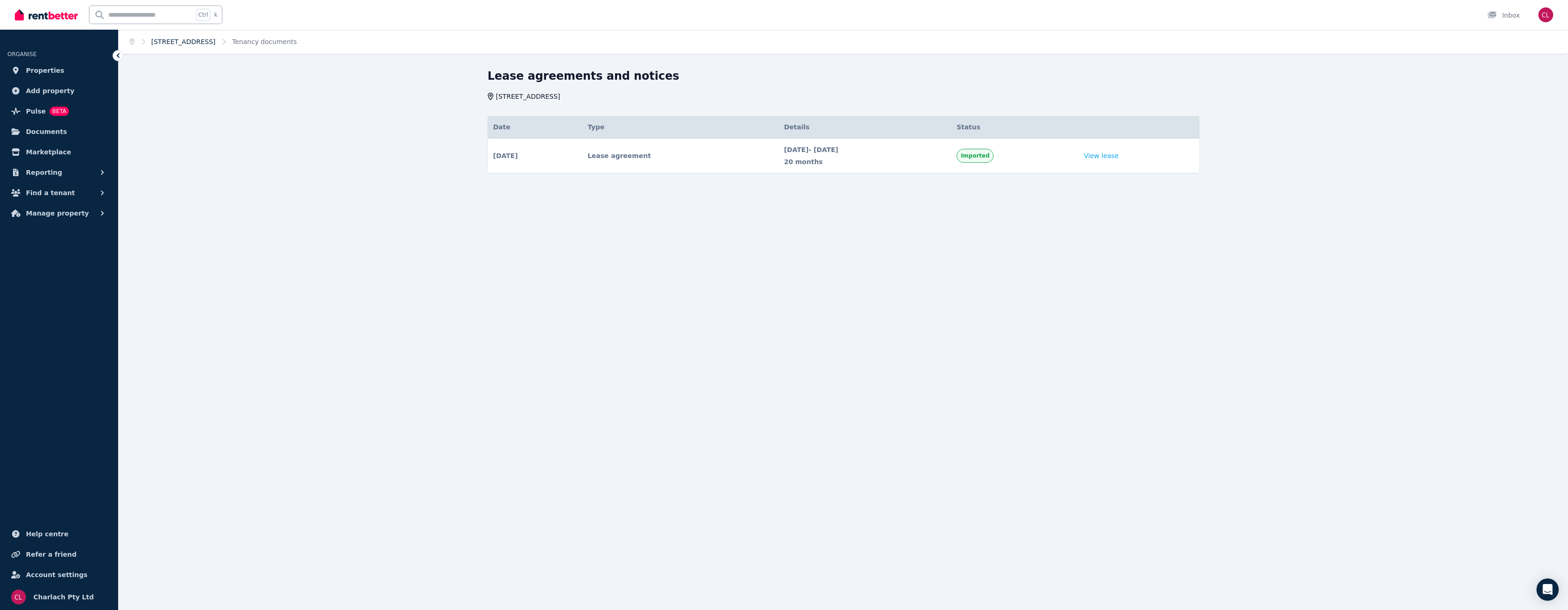
click at [201, 43] on link "[STREET_ADDRESS]" at bounding box center [183, 42] width 64 height 8
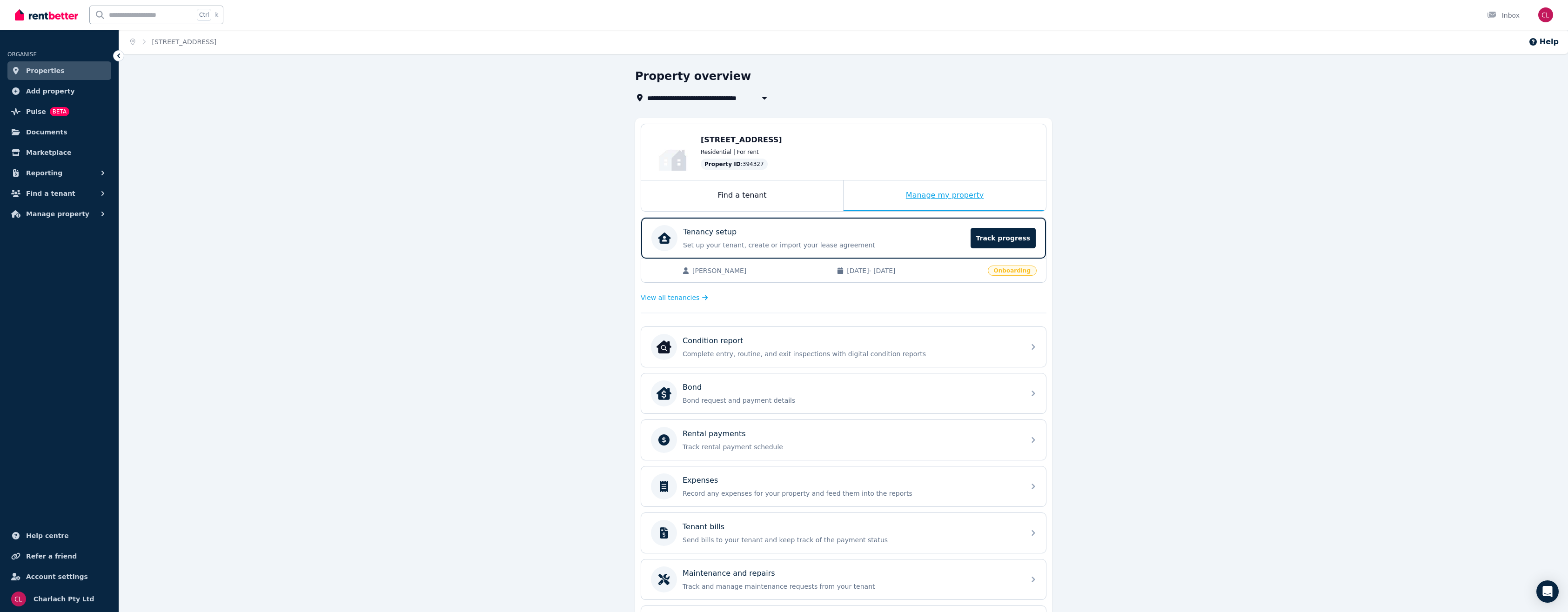
click at [927, 194] on div "Manage my property" at bounding box center [944, 195] width 202 height 31
click at [726, 231] on p "Tenancy setup" at bounding box center [710, 232] width 53 height 11
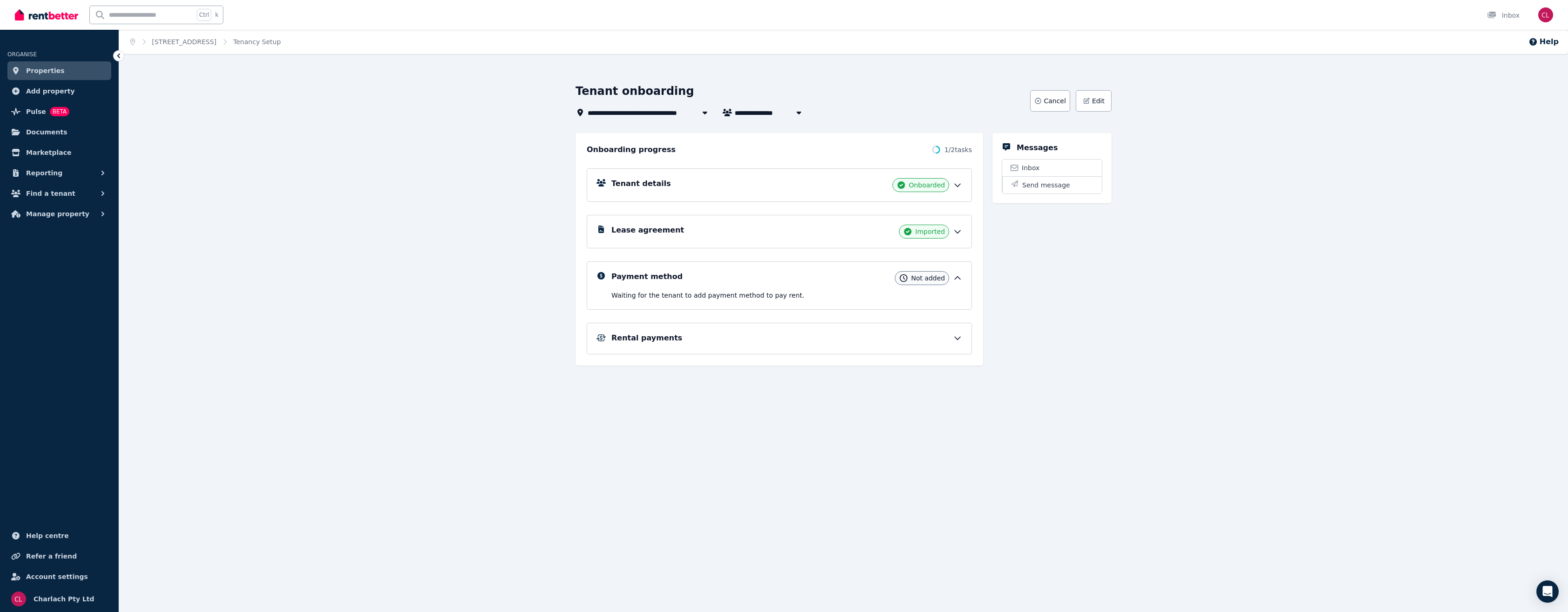
click at [781, 110] on span "[PERSON_NAME]" at bounding box center [770, 112] width 71 height 11
type input "**********"
drag, startPoint x: 676, startPoint y: 188, endPoint x: 681, endPoint y: 186, distance: 5.4
click at [677, 188] on div "Tenant details Onboarded" at bounding box center [787, 185] width 351 height 14
